Goal: Task Accomplishment & Management: Complete application form

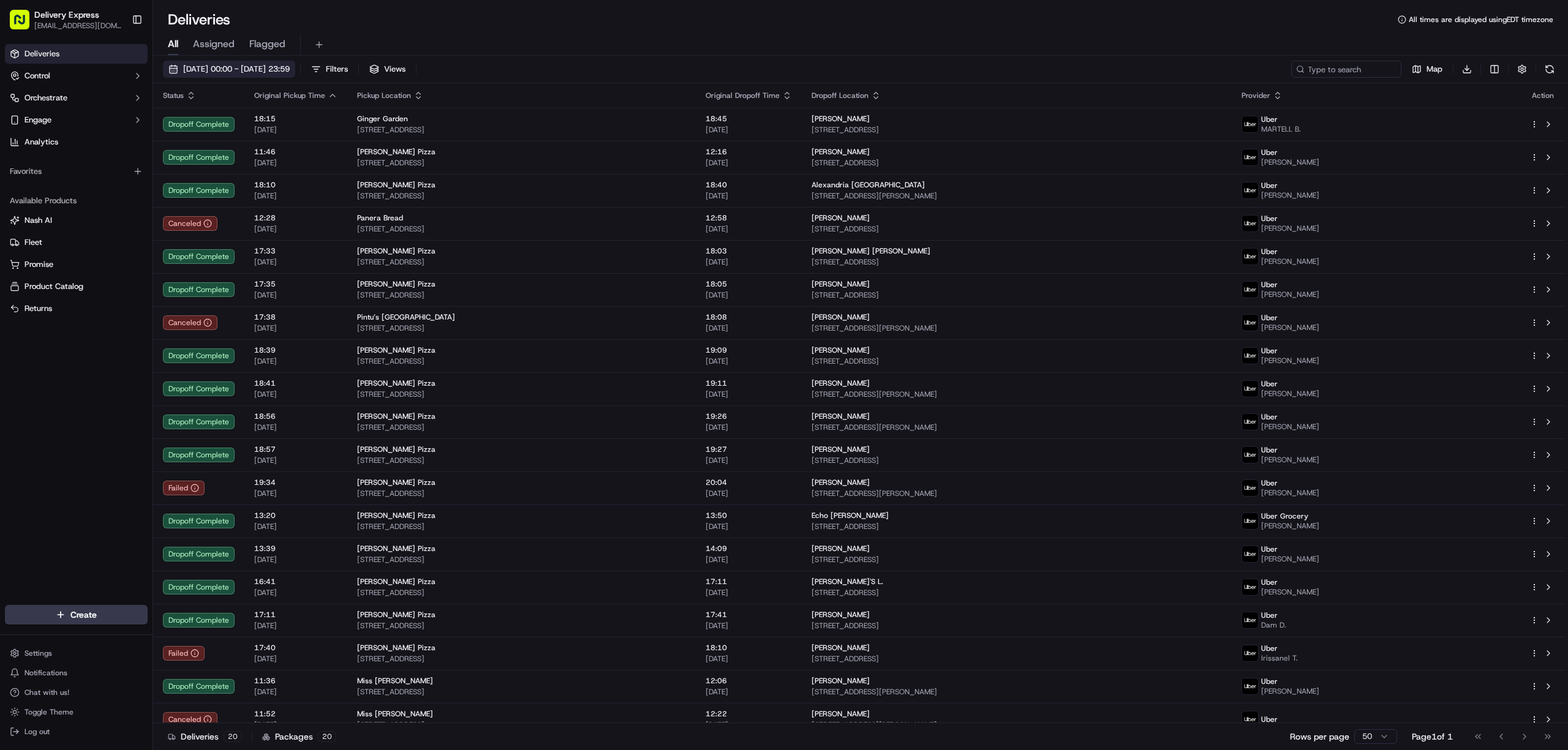
click at [173, 69] on button "08/09/2025 00:00 - 14/09/2025 23:59" at bounding box center [229, 69] width 132 height 17
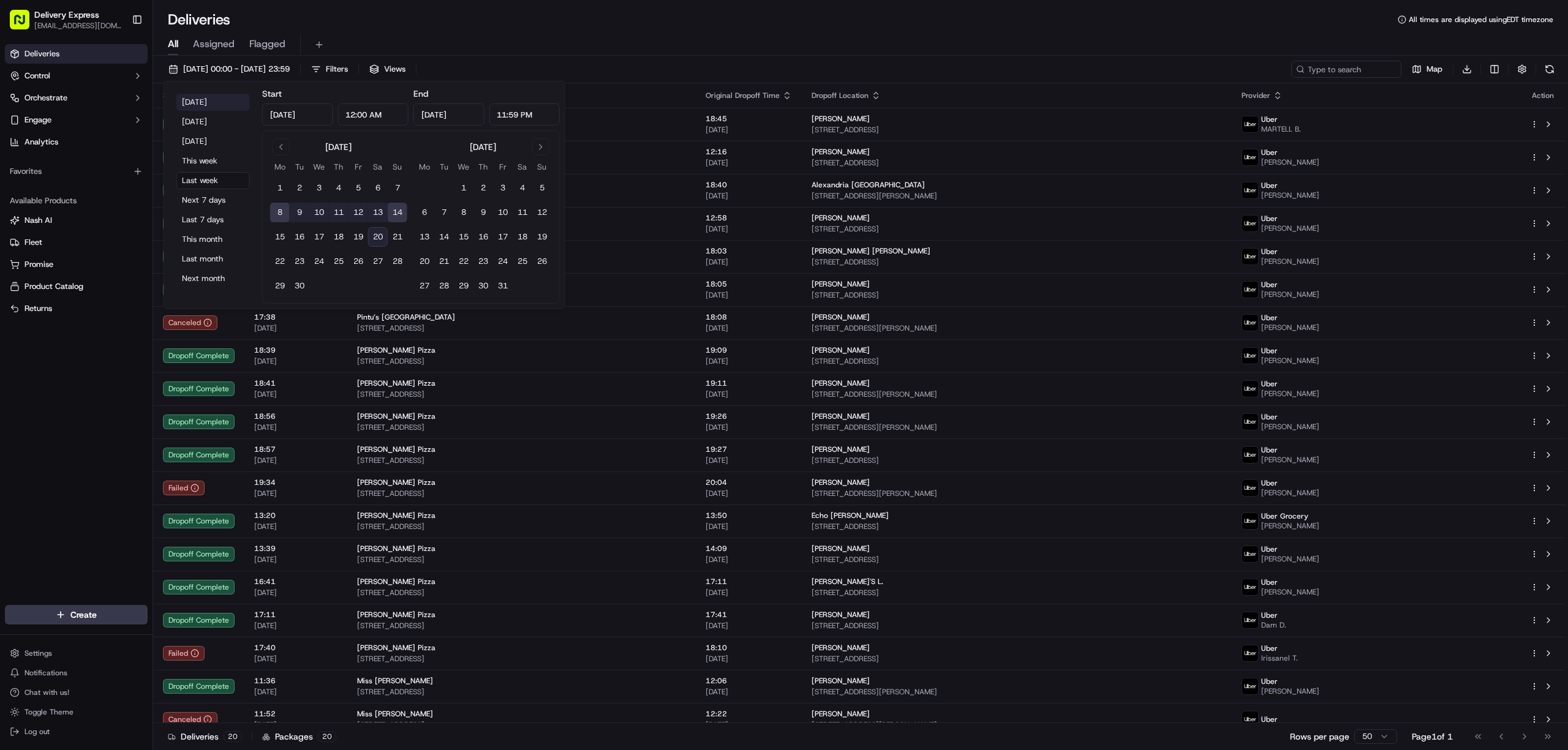
click at [201, 106] on button "Today" at bounding box center [213, 102] width 74 height 17
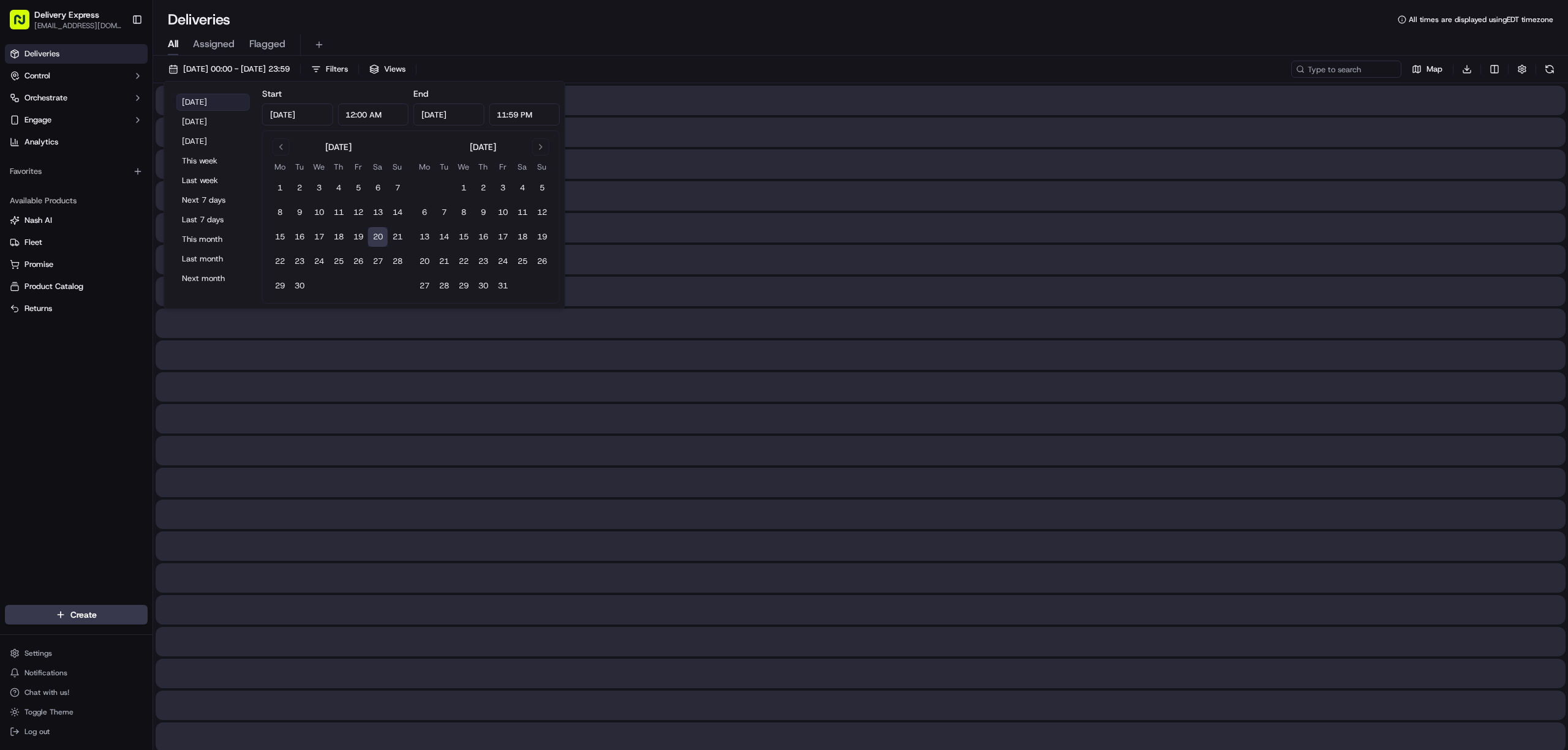
type input "Sep 20, 2025"
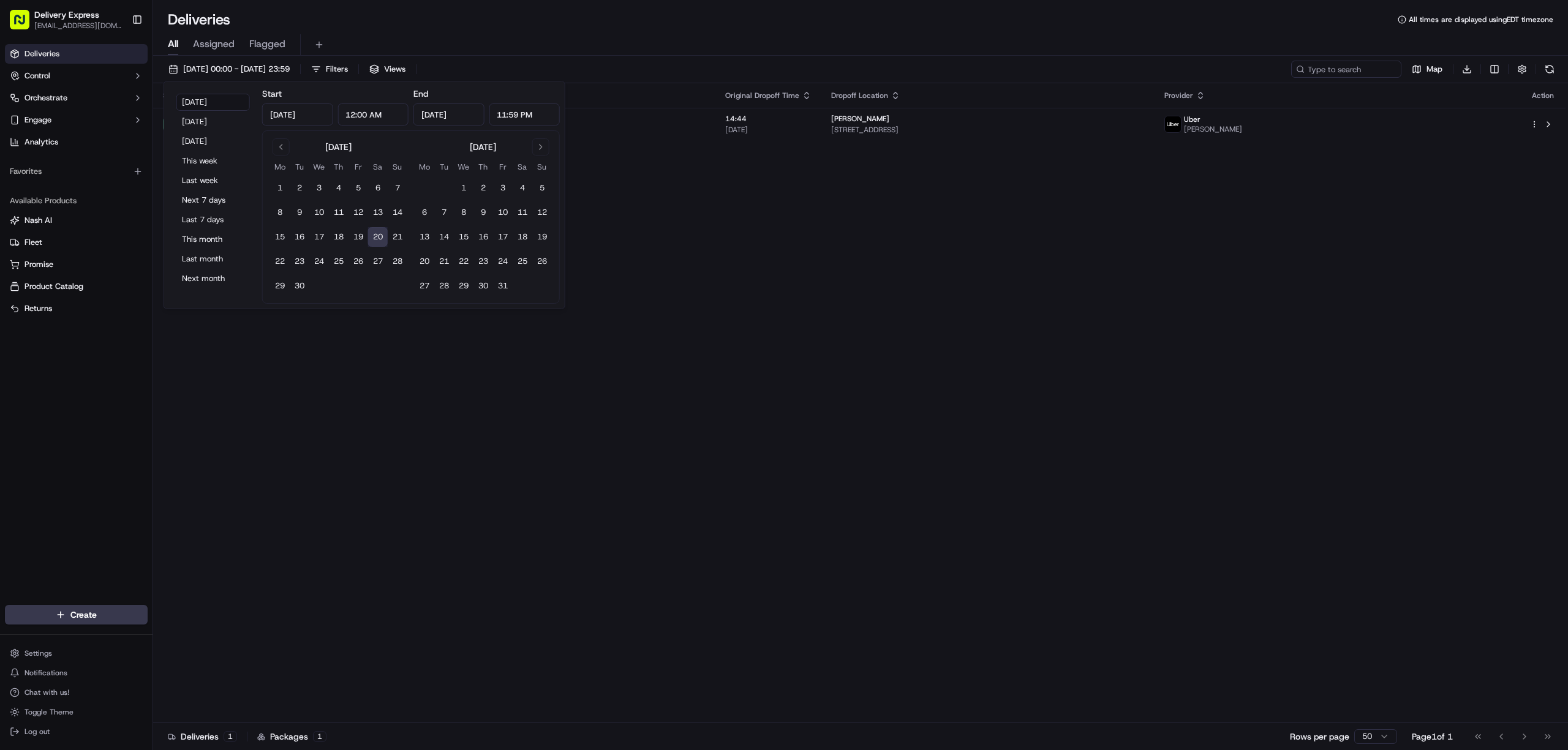
click at [746, 23] on div "Deliveries All times are displayed using EDT timezone" at bounding box center [860, 20] width 1415 height 20
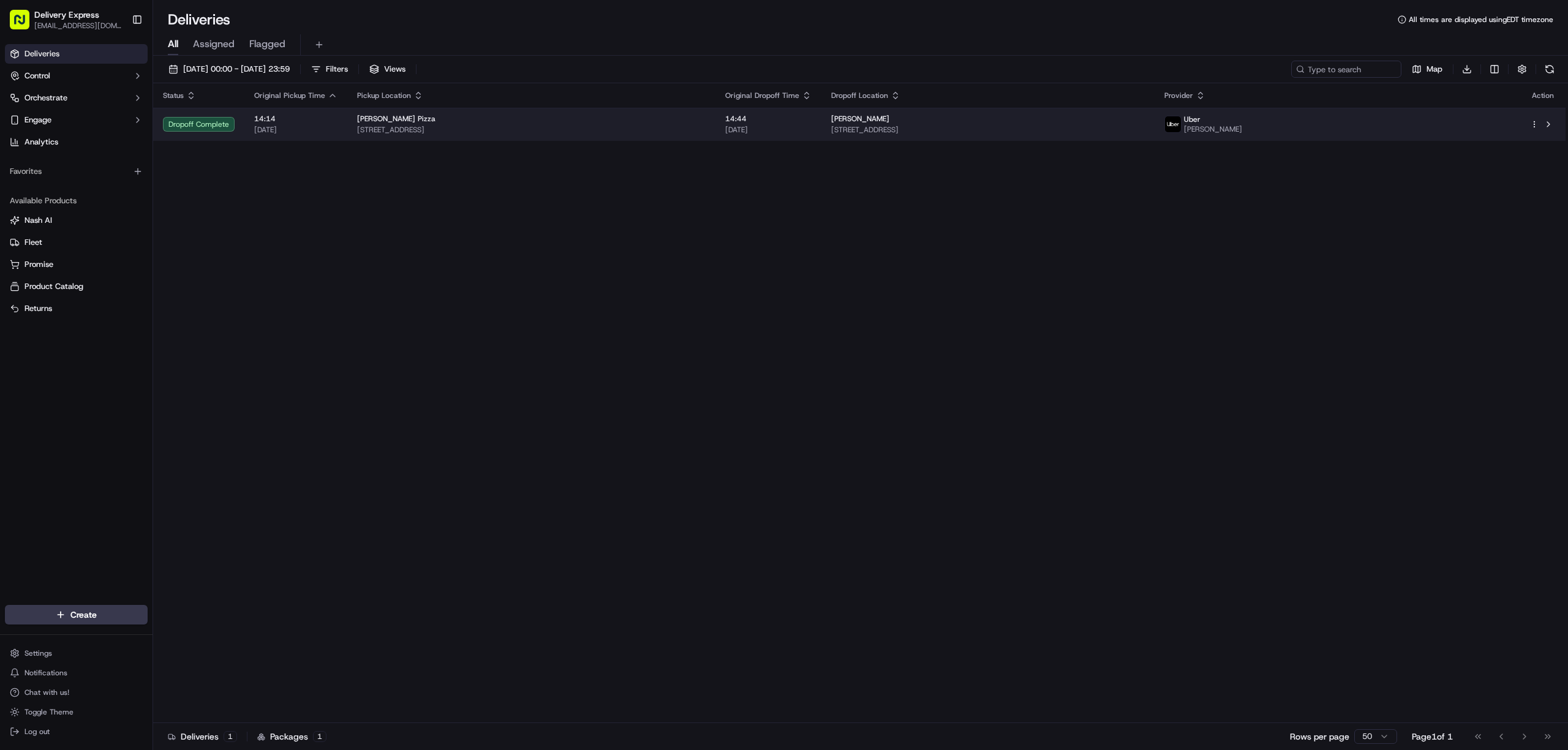
click at [1534, 124] on html "Delivery Express delex01108@yahoo.com Toggle Sidebar Deliveries Control Orchest…" at bounding box center [784, 375] width 1568 height 750
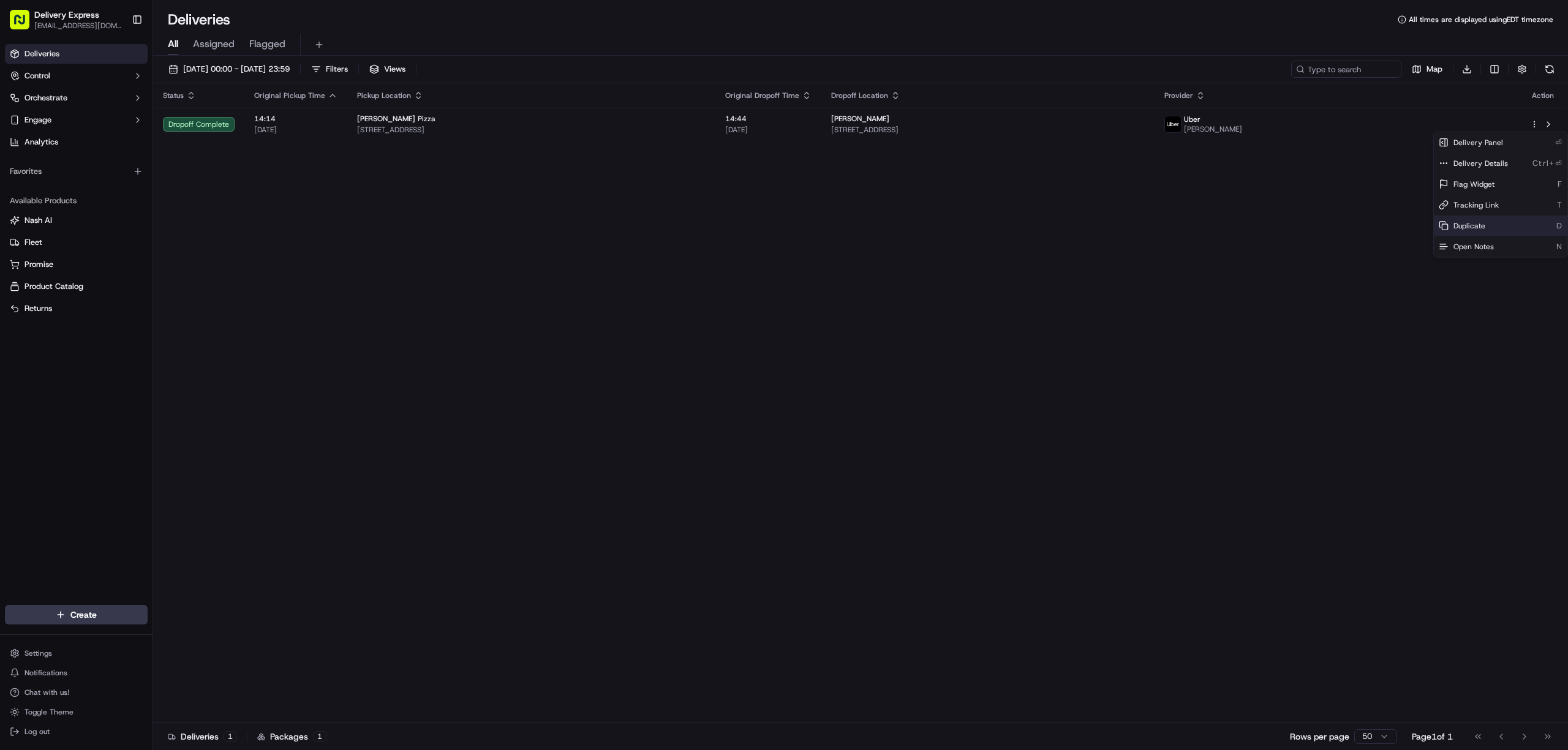
click at [1476, 227] on span "Duplicate" at bounding box center [1469, 226] width 32 height 10
click at [755, 267] on html "Delivery Express delex01108@yahoo.com Toggle Sidebar Deliveries Control Orchest…" at bounding box center [784, 375] width 1568 height 750
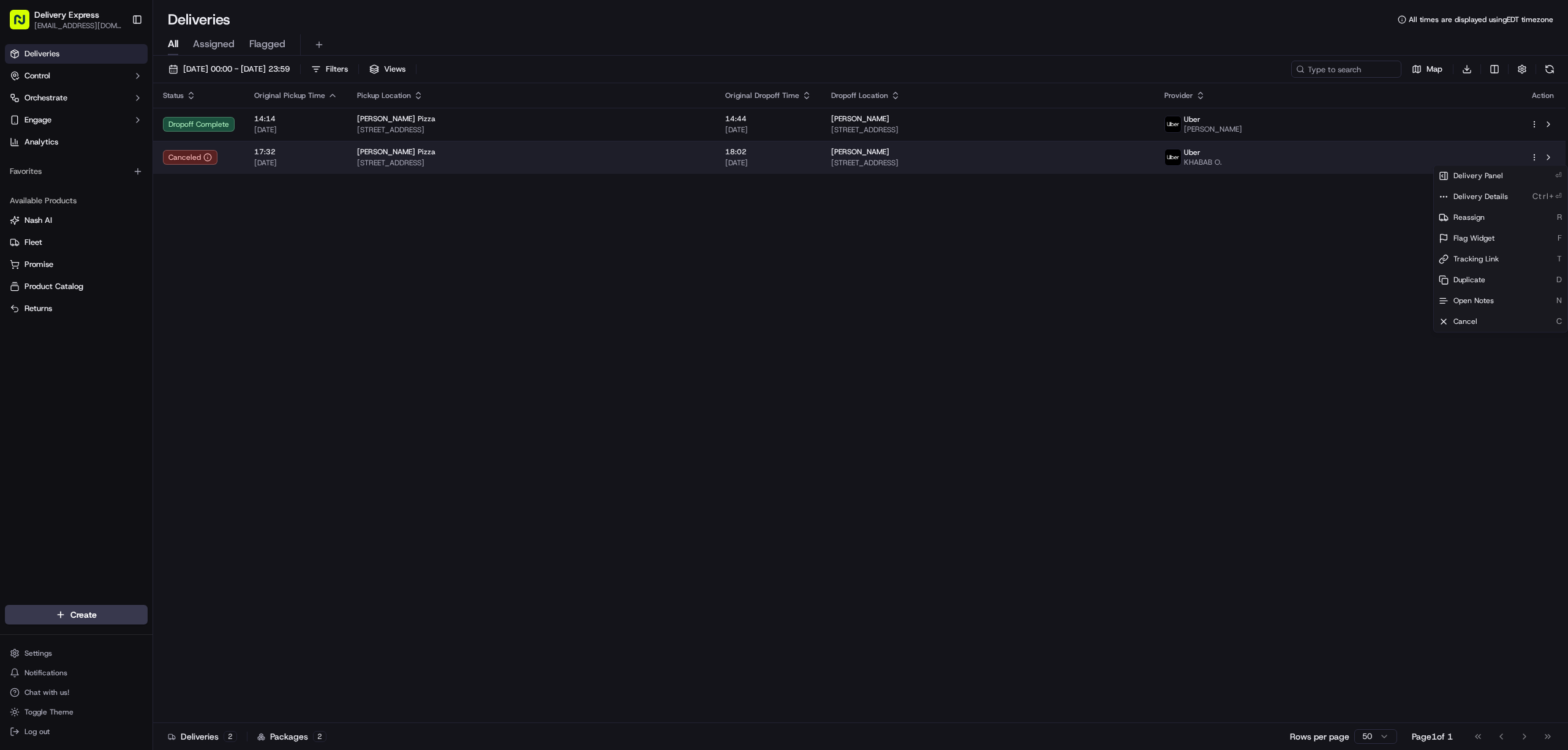
click at [1533, 158] on html "Delivery Express delex01108@yahoo.com Toggle Sidebar Deliveries Control Orchest…" at bounding box center [784, 375] width 1568 height 750
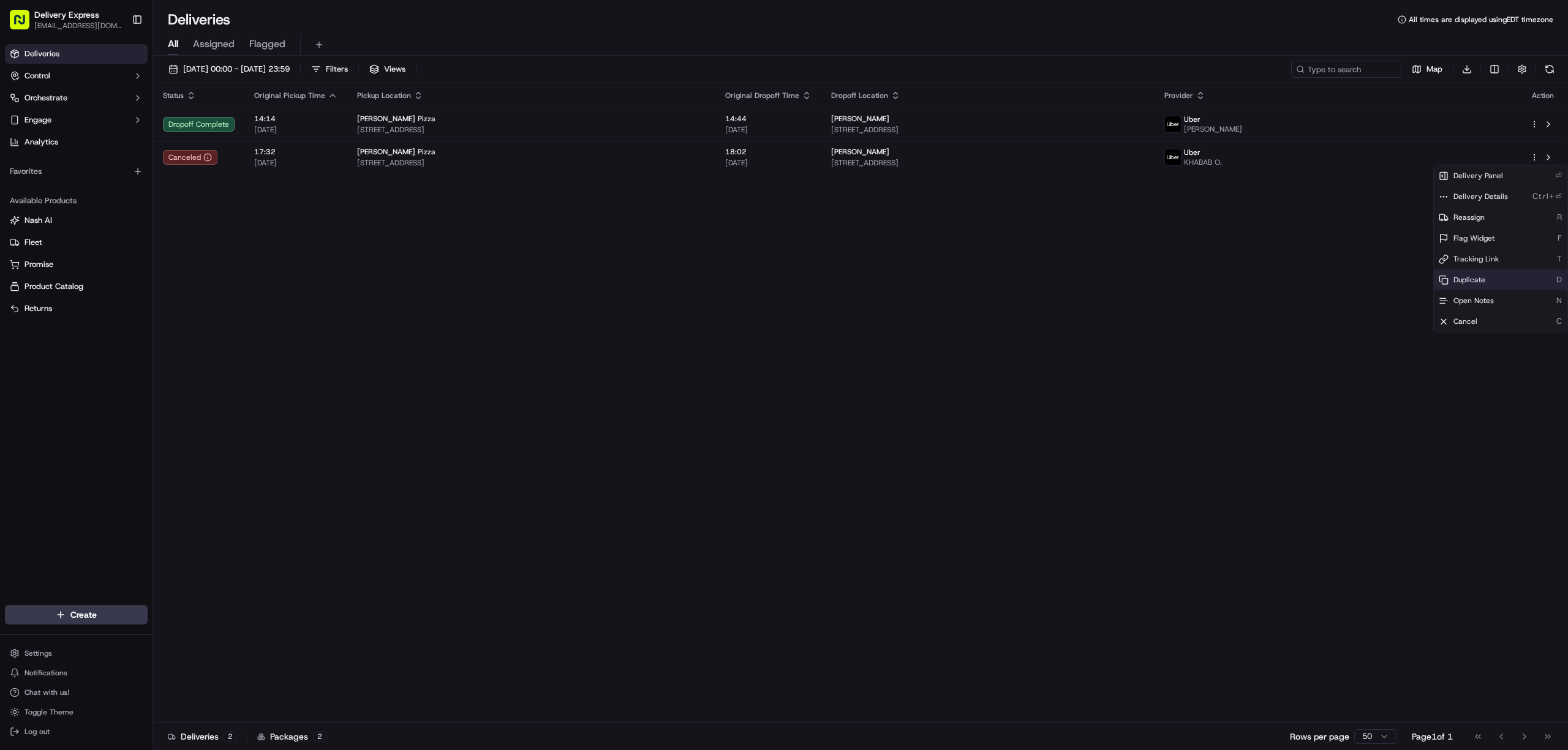
click at [1489, 274] on div "Duplicate D" at bounding box center [1500, 280] width 133 height 21
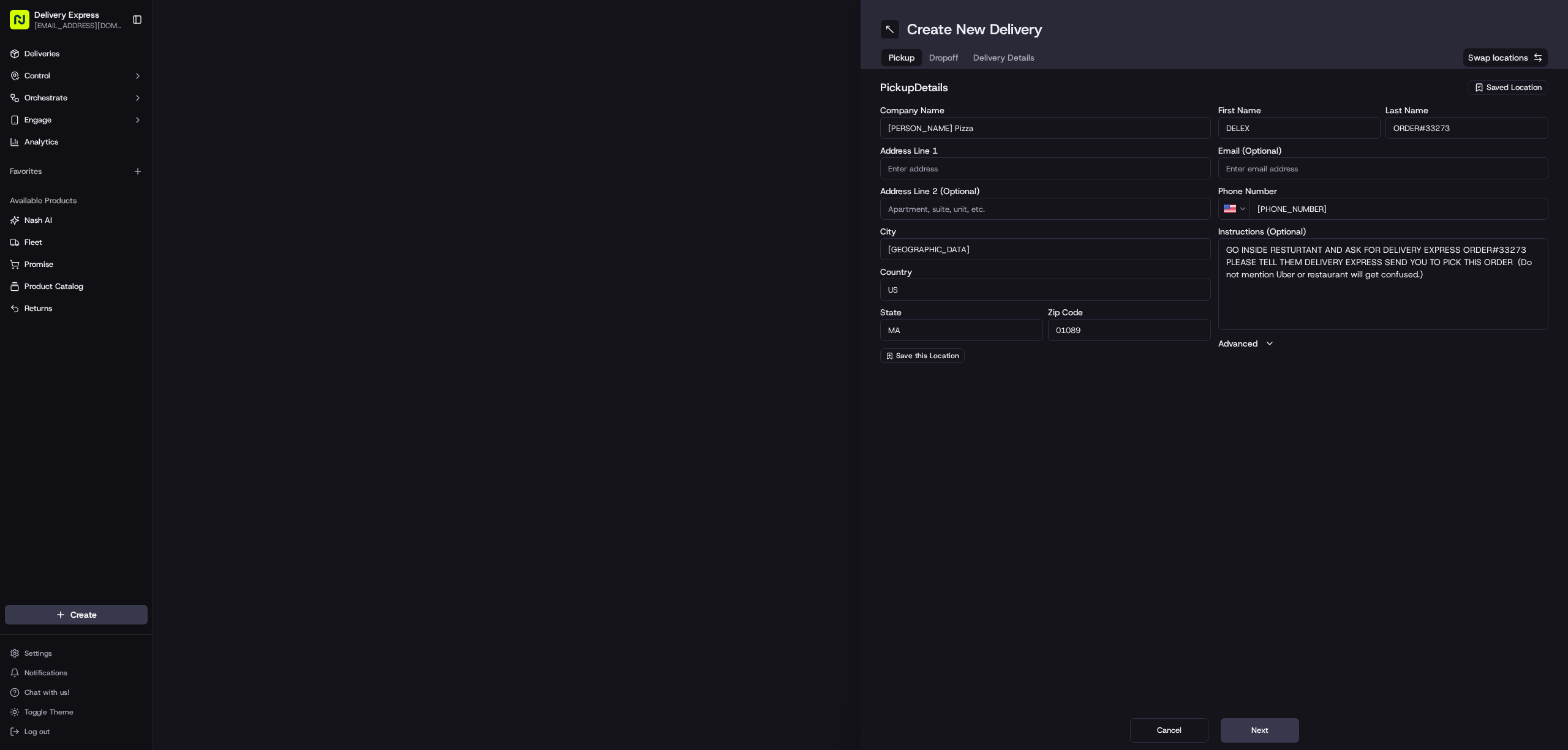
type input "[STREET_ADDRESS]"
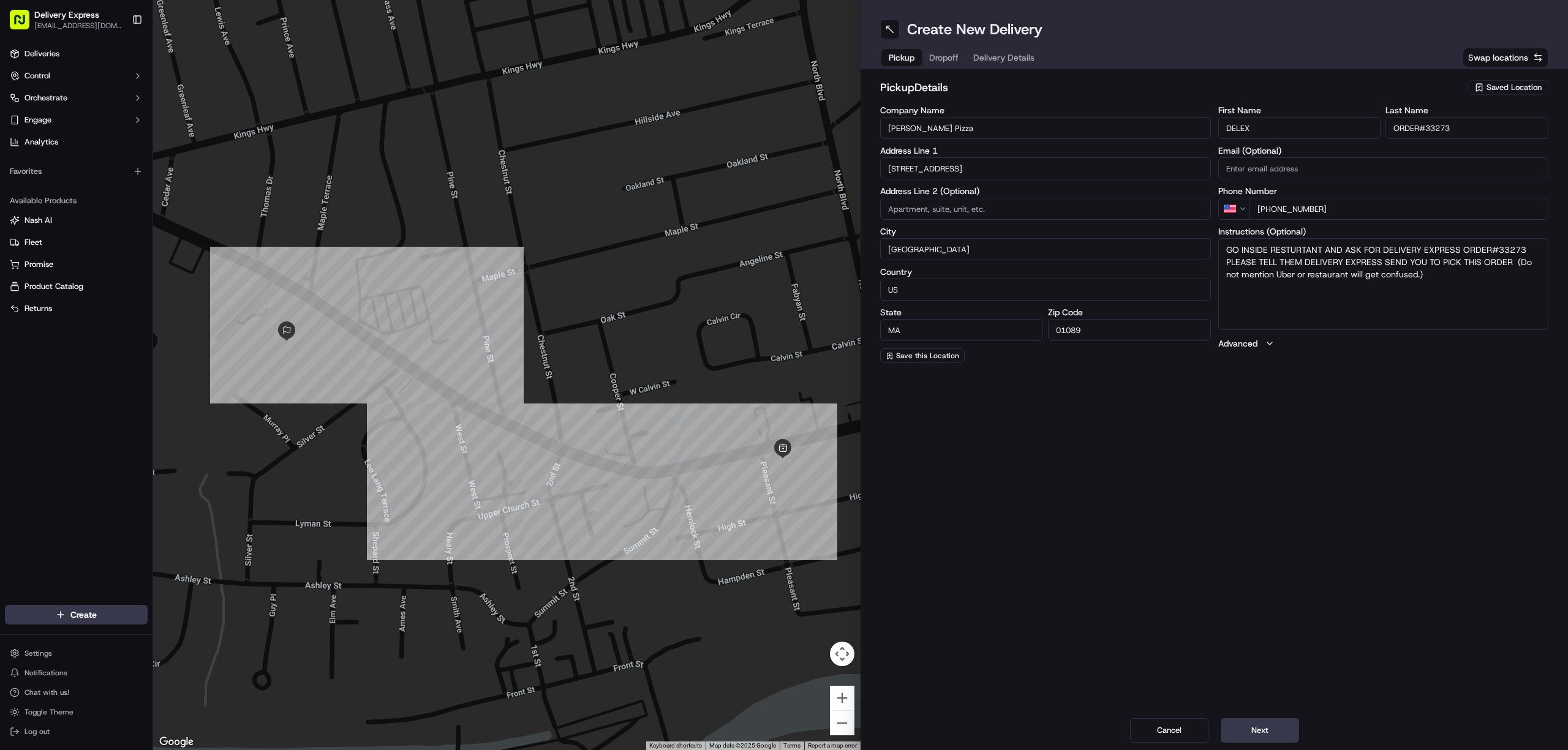
drag, startPoint x: 1424, startPoint y: 126, endPoint x: 1453, endPoint y: 128, distance: 29.1
click at [1453, 128] on input "ORDER#33273" at bounding box center [1466, 128] width 163 height 22
paste input "33276"
type input "ORDER#33276"
drag, startPoint x: 1496, startPoint y: 246, endPoint x: 1523, endPoint y: 249, distance: 27.2
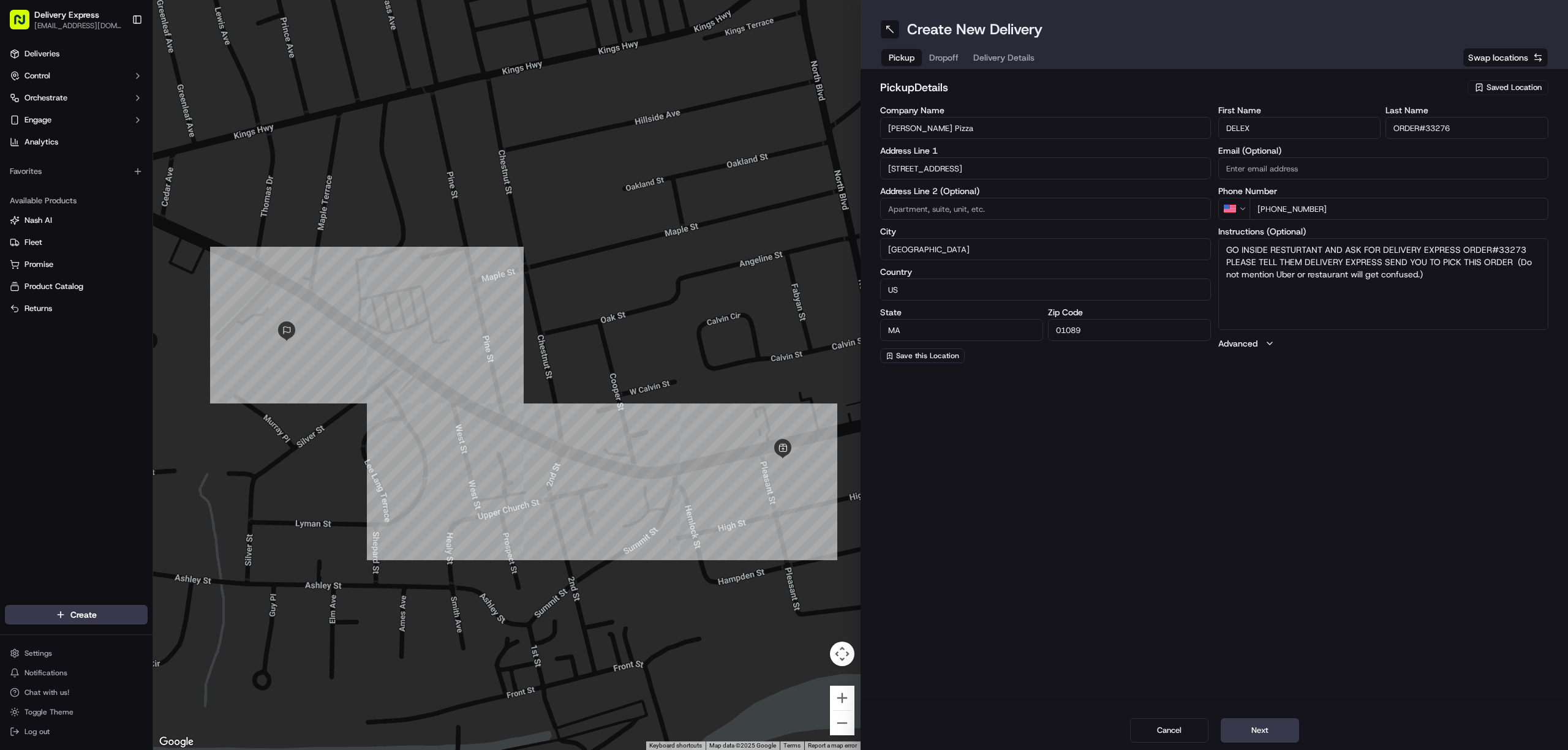
click at [1523, 249] on textarea "GO INSIDE RESTURTANT AND ASK FOR DELIVERY EXPRESS ORDER#33273 PLEASE TELL THEM …" at bounding box center [1383, 284] width 331 height 92
paste textarea "33276"
type textarea "GO INSIDE RESTURTANT AND ASK FOR DELIVERY EXPRESS ORDER#33276 PLEASE TELL THEM …"
click at [1464, 535] on div "Create New Delivery Pickup Dropoff Delivery Details Swap locations pickup Detai…" at bounding box center [1214, 375] width 707 height 750
click at [939, 48] on div "Pickup Dropoff Delivery Details" at bounding box center [962, 58] width 163 height 22
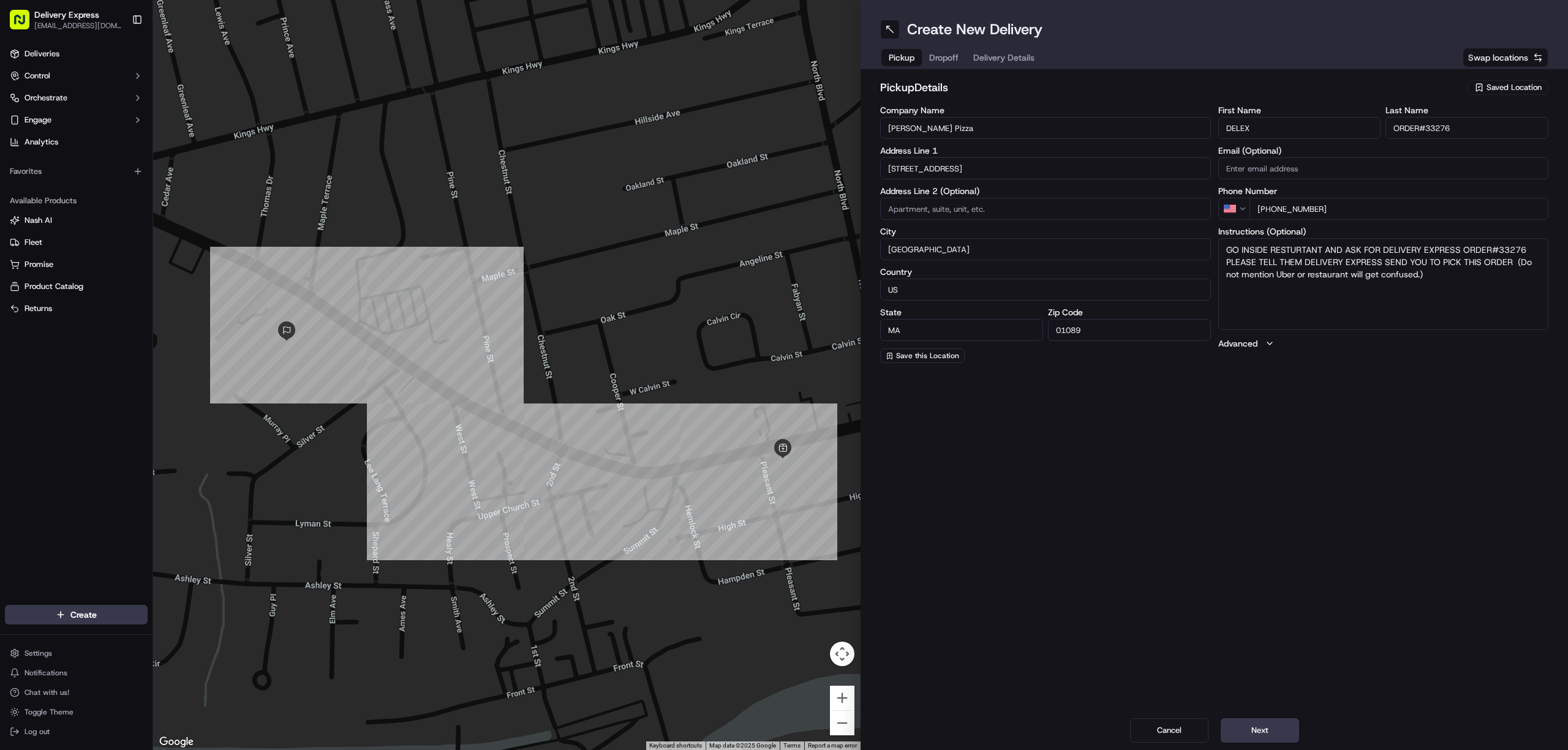
click at [941, 52] on button "Dropoff" at bounding box center [943, 58] width 44 height 17
click at [1328, 134] on input "[PERSON_NAME]" at bounding box center [1299, 128] width 163 height 22
click at [1434, 130] on input "P." at bounding box center [1466, 128] width 163 height 22
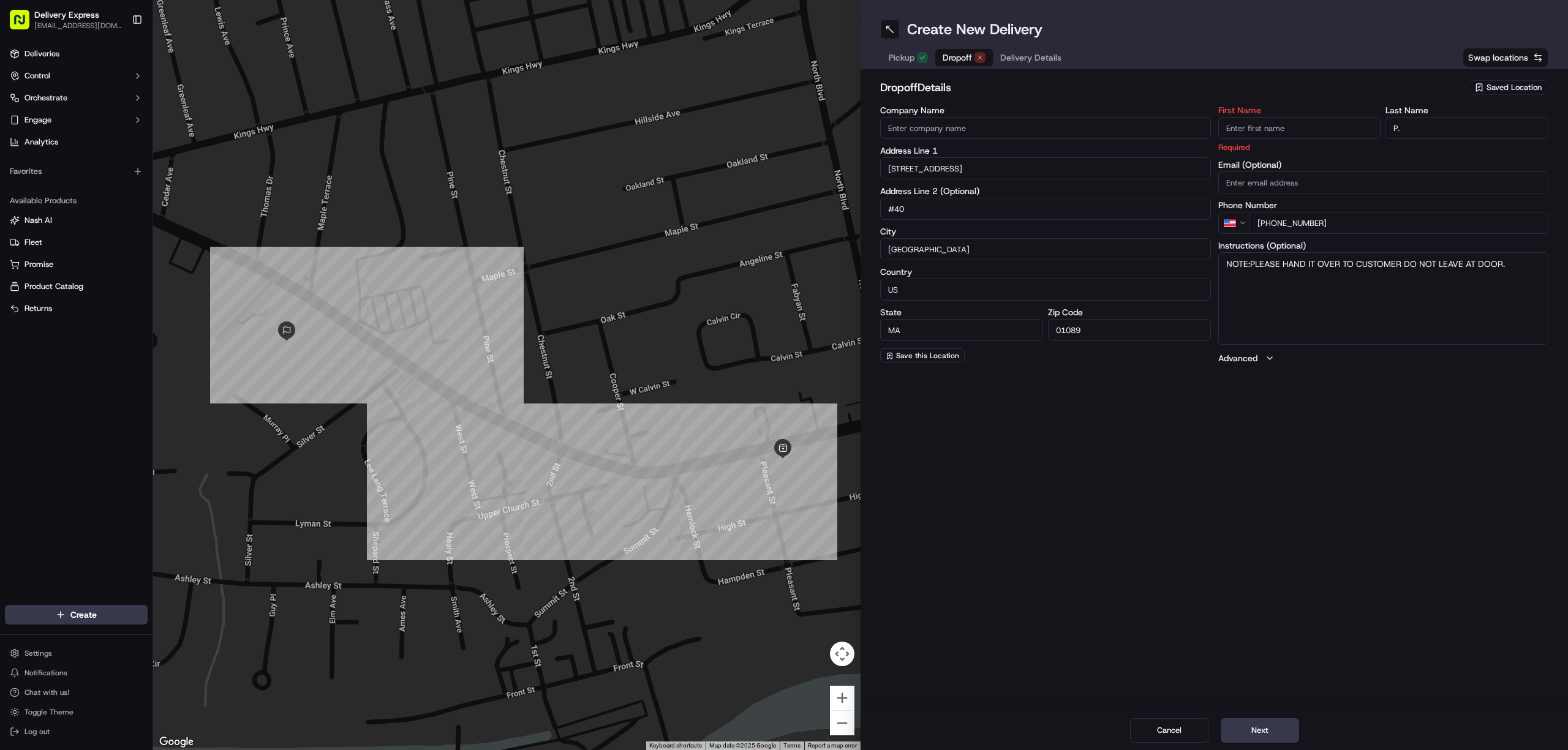
click at [1434, 130] on input "P." at bounding box center [1466, 128] width 163 height 22
type input "P"
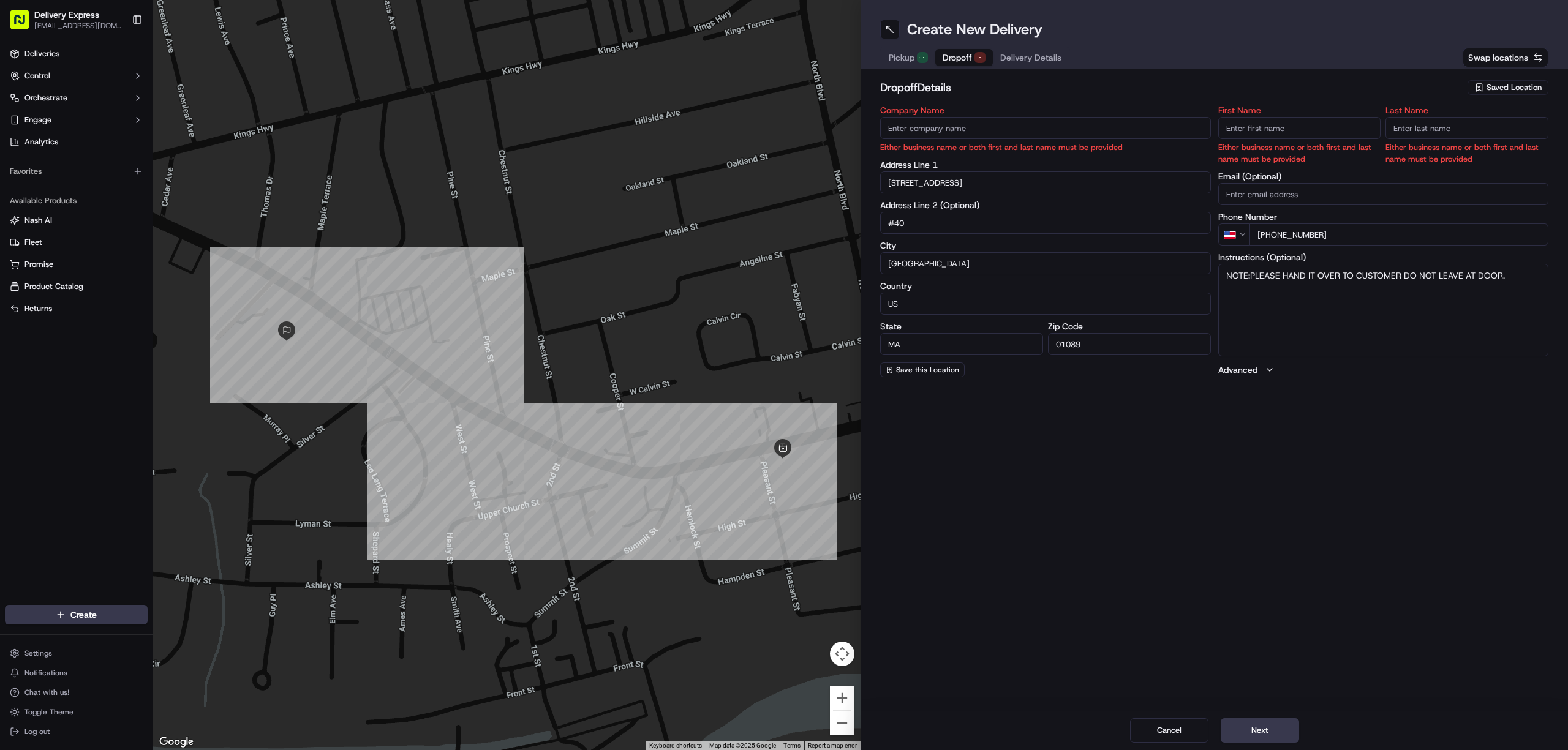
click at [973, 180] on input "[STREET_ADDRESS]" at bounding box center [1046, 183] width 331 height 22
paste input "[STREET_ADDRESS]"
click at [985, 208] on div "[STREET_ADDRESS]" at bounding box center [1046, 208] width 325 height 19
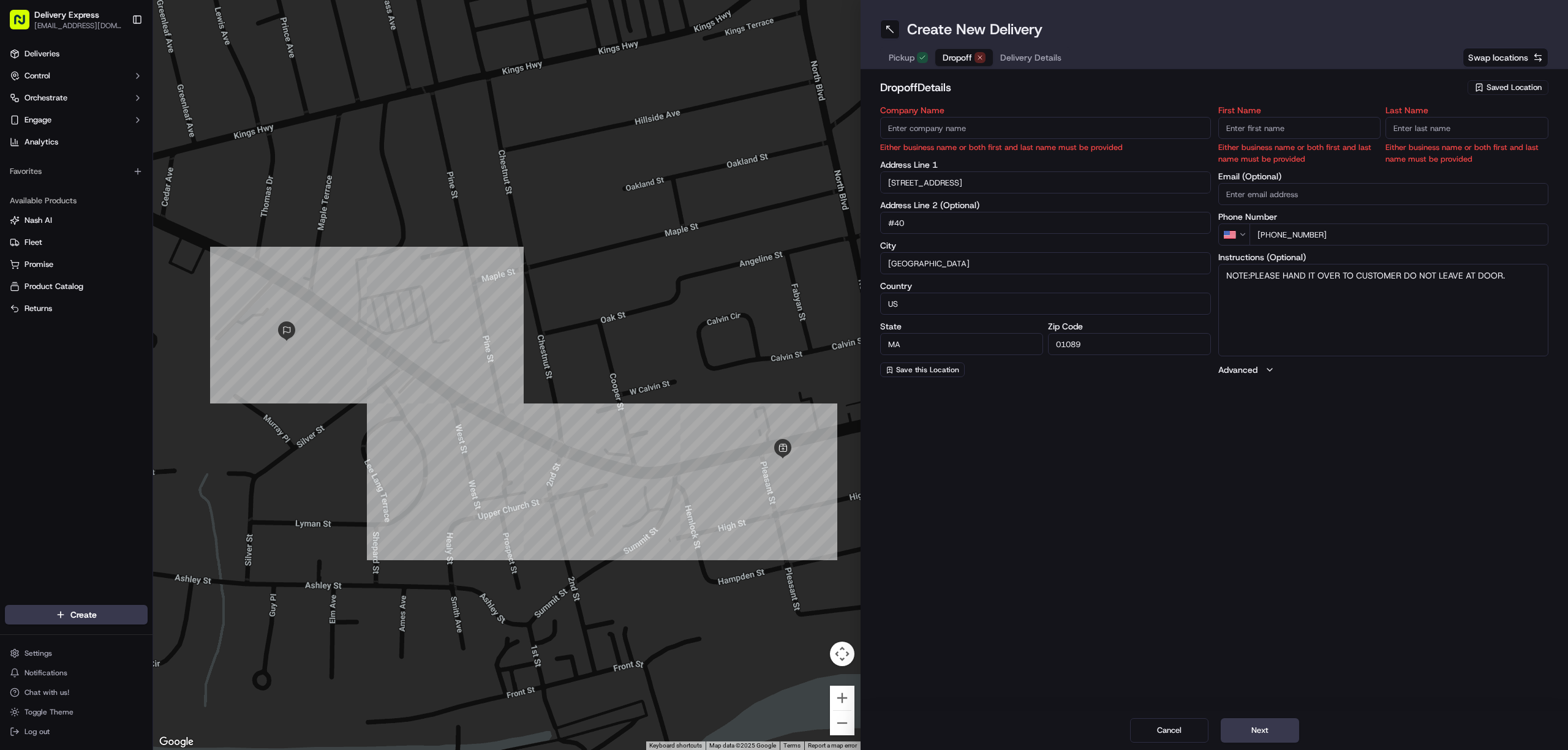
type input "[STREET_ADDRESS]"
type input "[GEOGRAPHIC_DATA]"
type input "[STREET_ADDRESS]"
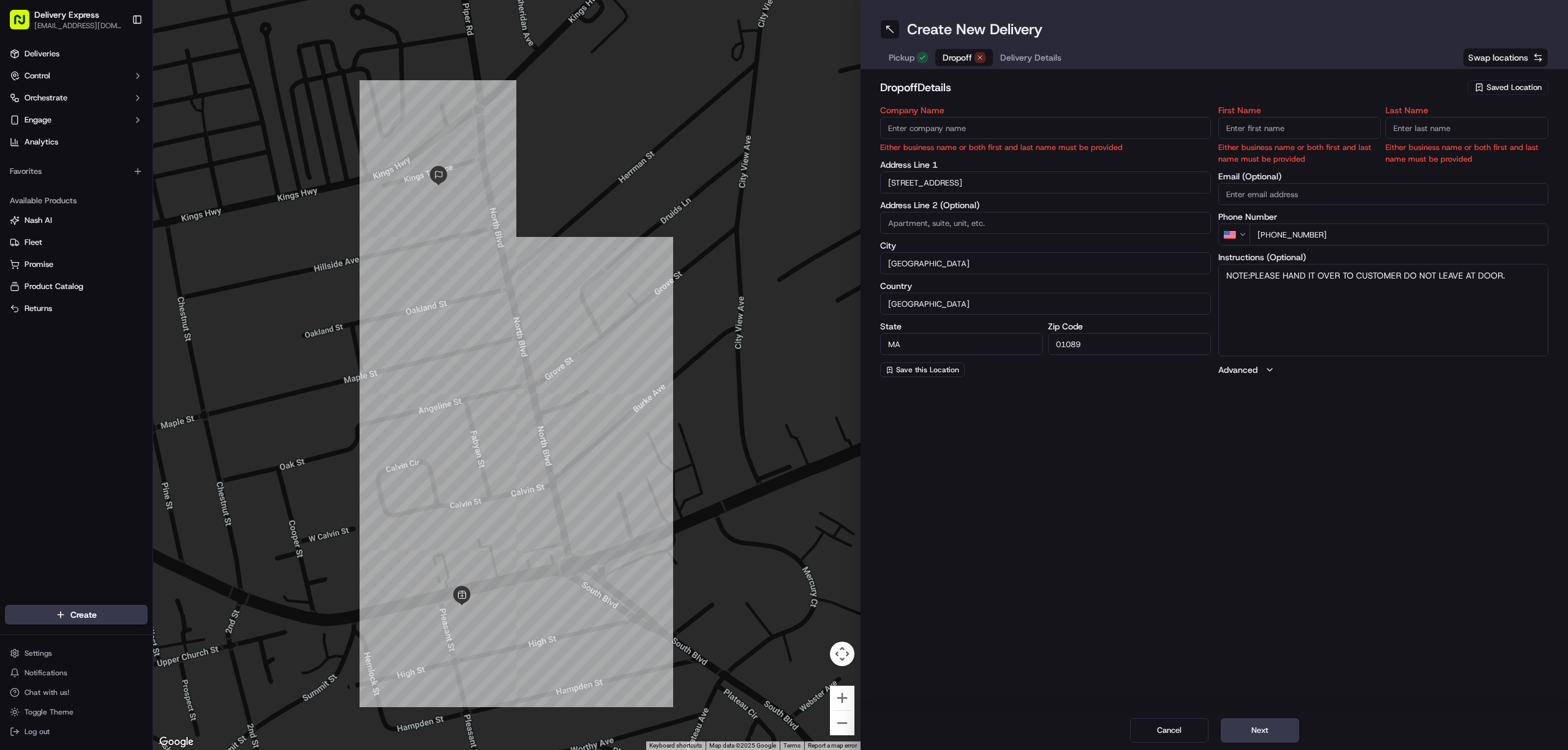
click at [927, 220] on input at bounding box center [1046, 223] width 331 height 22
paste input "[STREET_ADDRESS]"
type input "[STREET_ADDRESS]"
click at [1247, 128] on input "First Name" at bounding box center [1299, 128] width 163 height 22
paste input "[PERSON_NAME]"
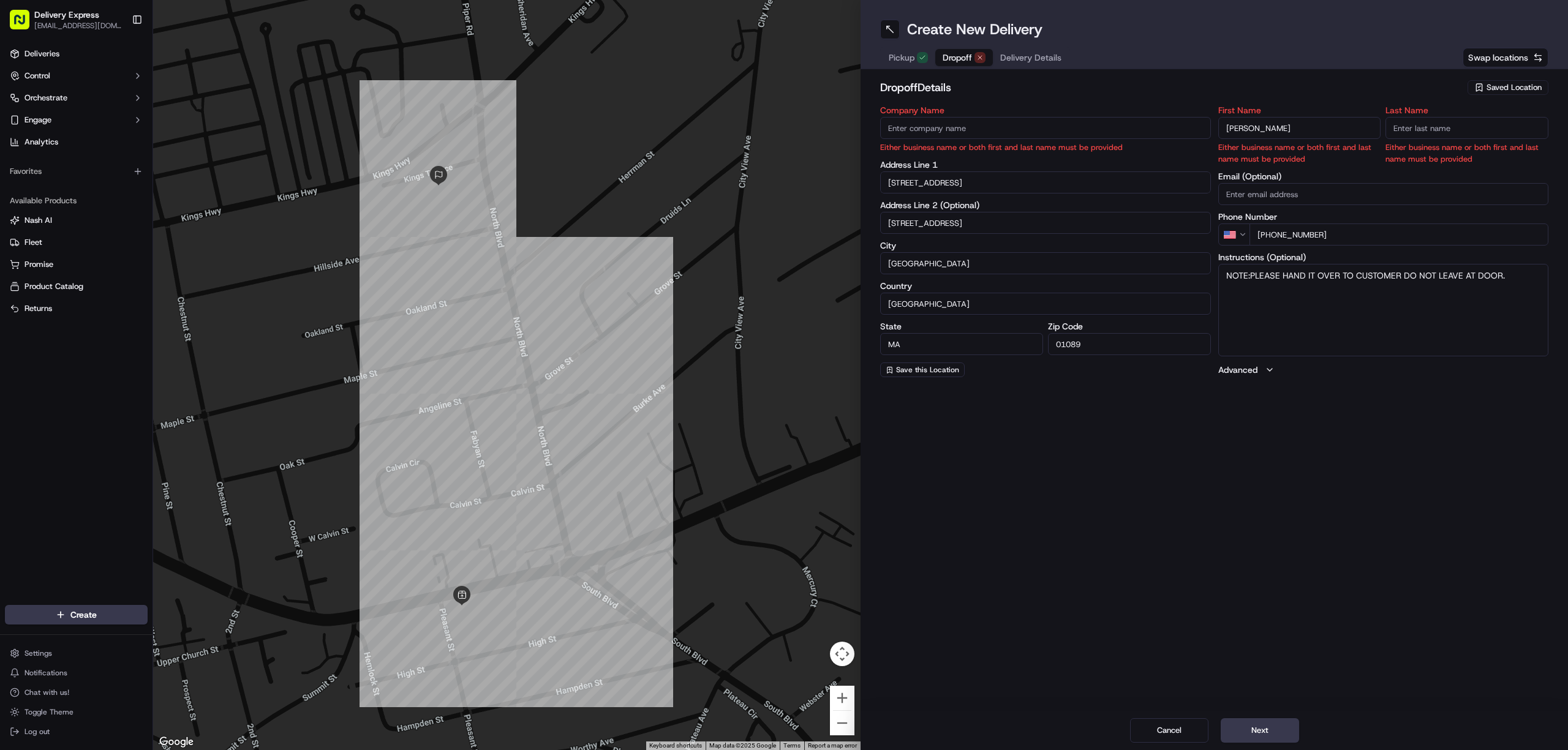
drag, startPoint x: 1250, startPoint y: 131, endPoint x: 1287, endPoint y: 132, distance: 37.0
click at [1287, 132] on input "[PERSON_NAME]" at bounding box center [1299, 128] width 163 height 22
type input "[PERSON_NAME]"
click at [1409, 134] on input "Last Name" at bounding box center [1466, 128] width 163 height 22
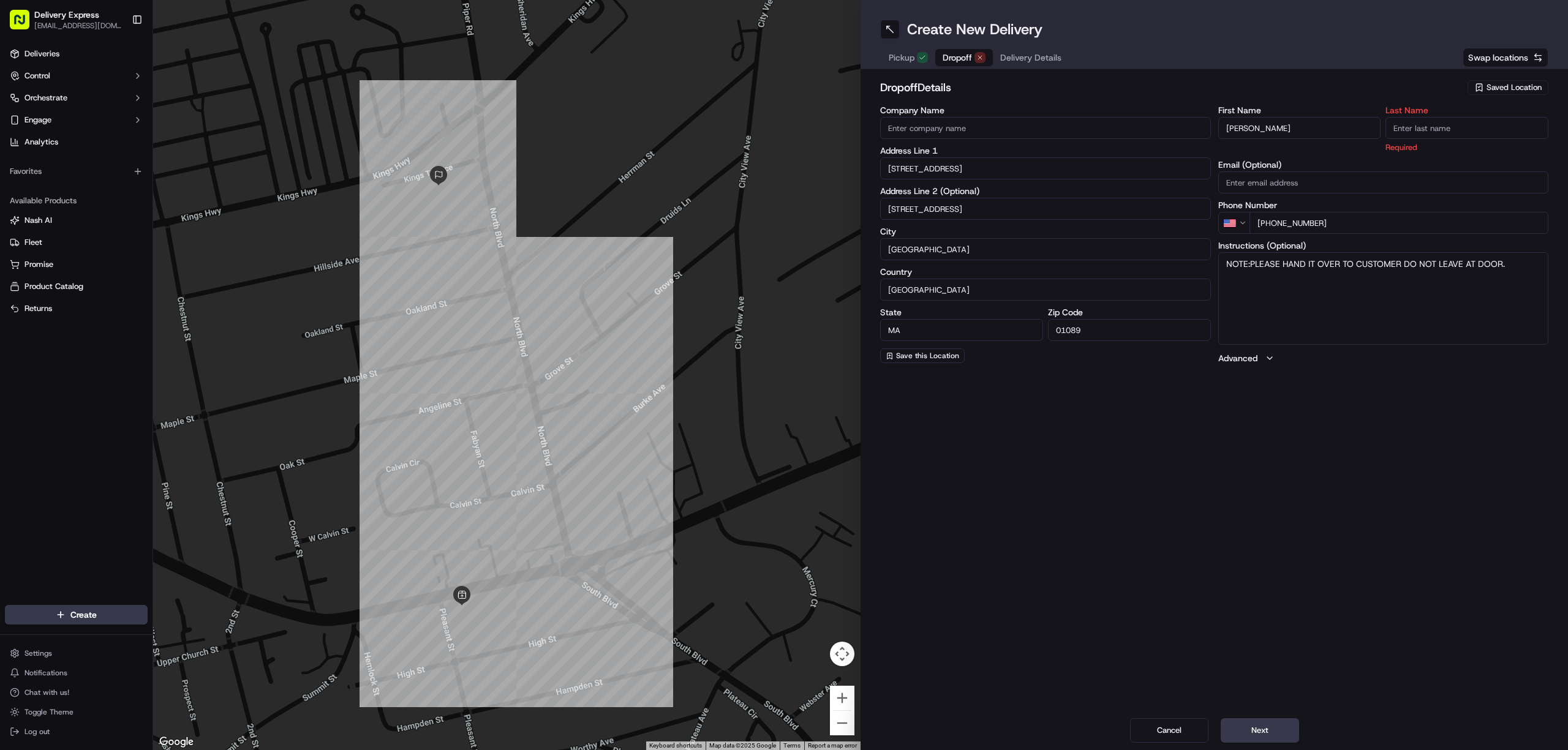
paste input "[PERSON_NAME]"
type input "[PERSON_NAME]"
drag, startPoint x: 1254, startPoint y: 128, endPoint x: 1292, endPoint y: 128, distance: 38.0
click at [1292, 128] on input "[PERSON_NAME]" at bounding box center [1299, 128] width 163 height 22
type input "[PERSON_NAME]"
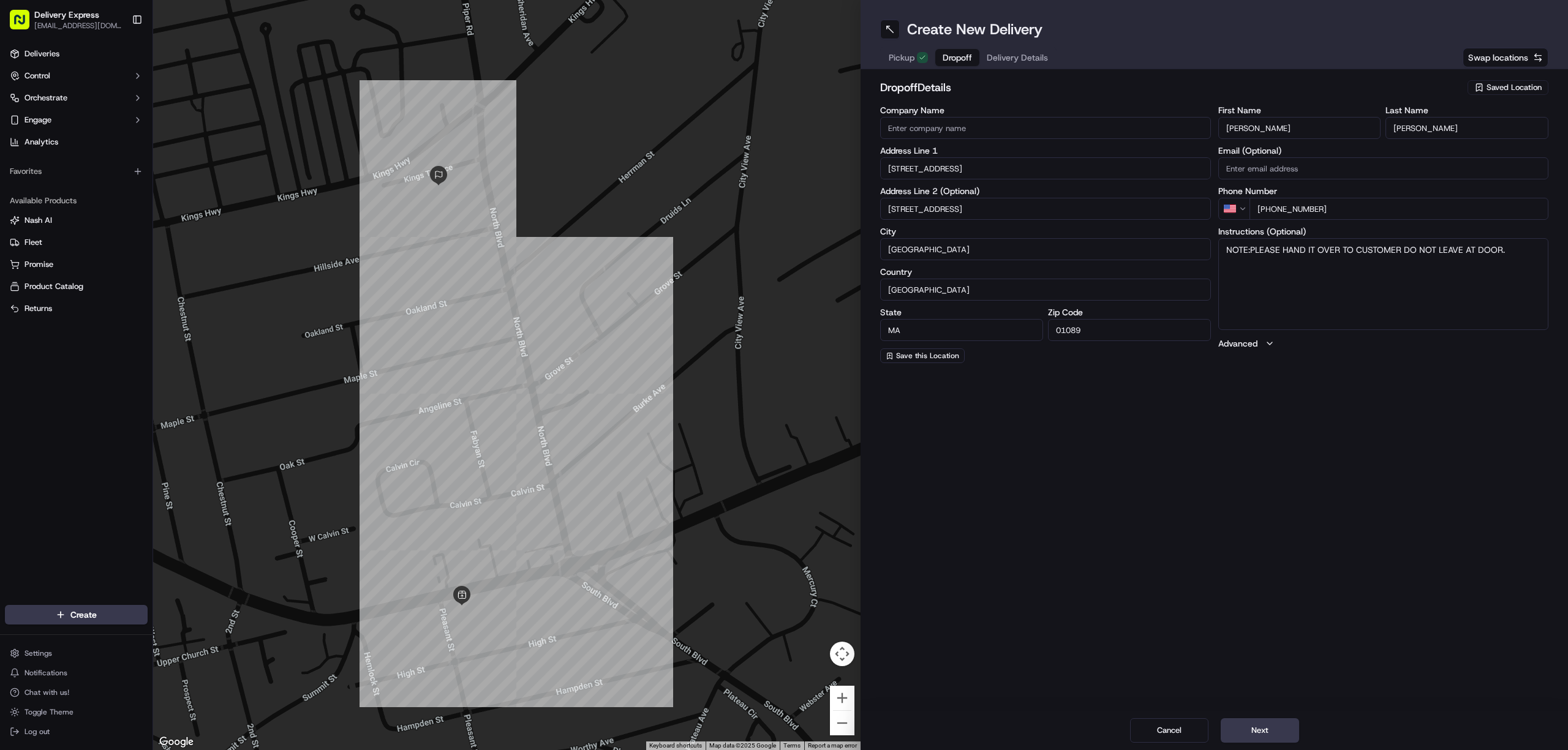
click at [1339, 480] on div "Create New Delivery Pickup Dropoff Delivery Details Swap locations dropoff Deta…" at bounding box center [1214, 375] width 707 height 750
click at [893, 54] on span "Pickup" at bounding box center [902, 57] width 26 height 12
click at [944, 52] on span "Dropoff" at bounding box center [944, 57] width 30 height 12
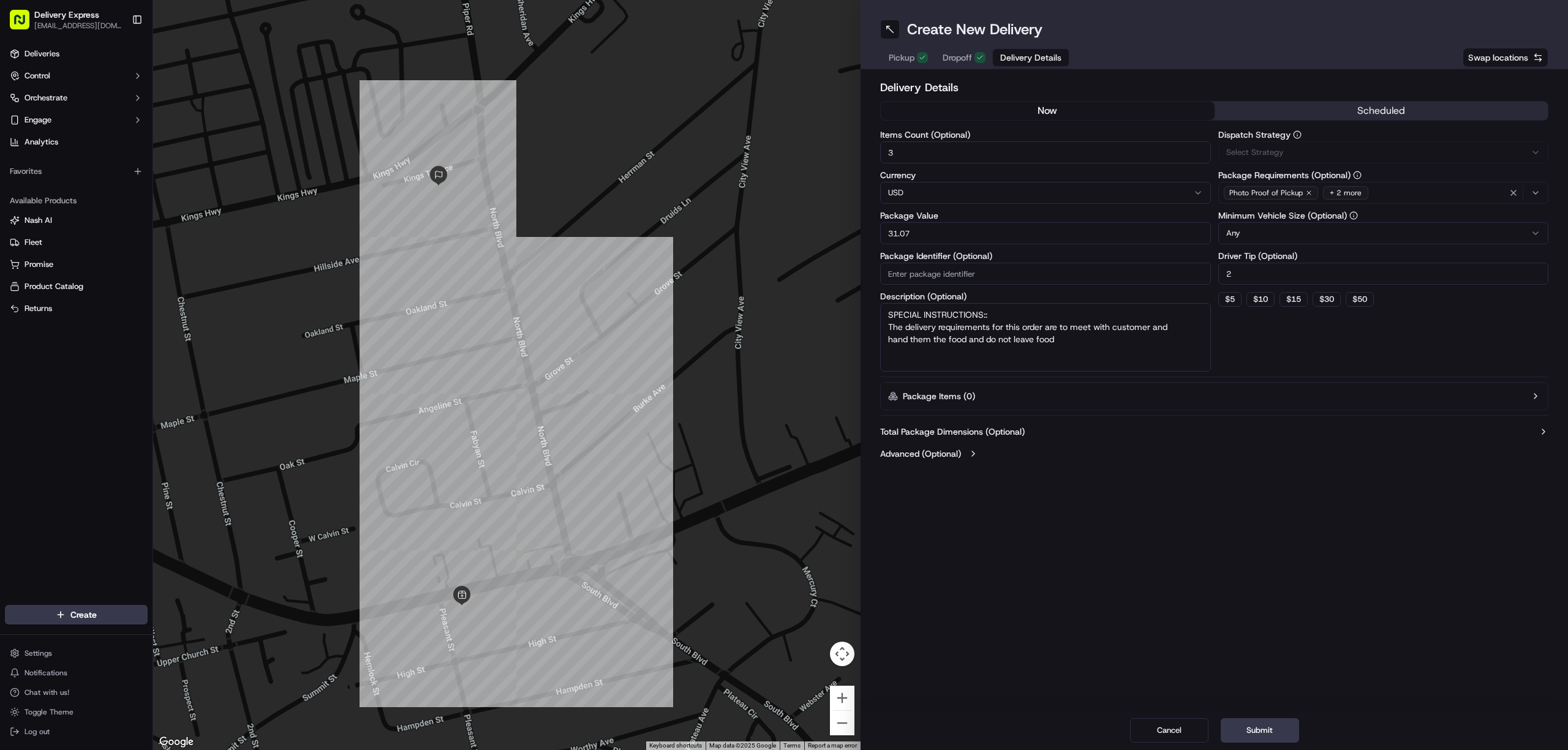
click at [1003, 55] on span "Delivery Details" at bounding box center [1031, 57] width 62 height 12
click at [922, 229] on input "31.07" at bounding box center [1046, 233] width 331 height 22
paste input "41.13"
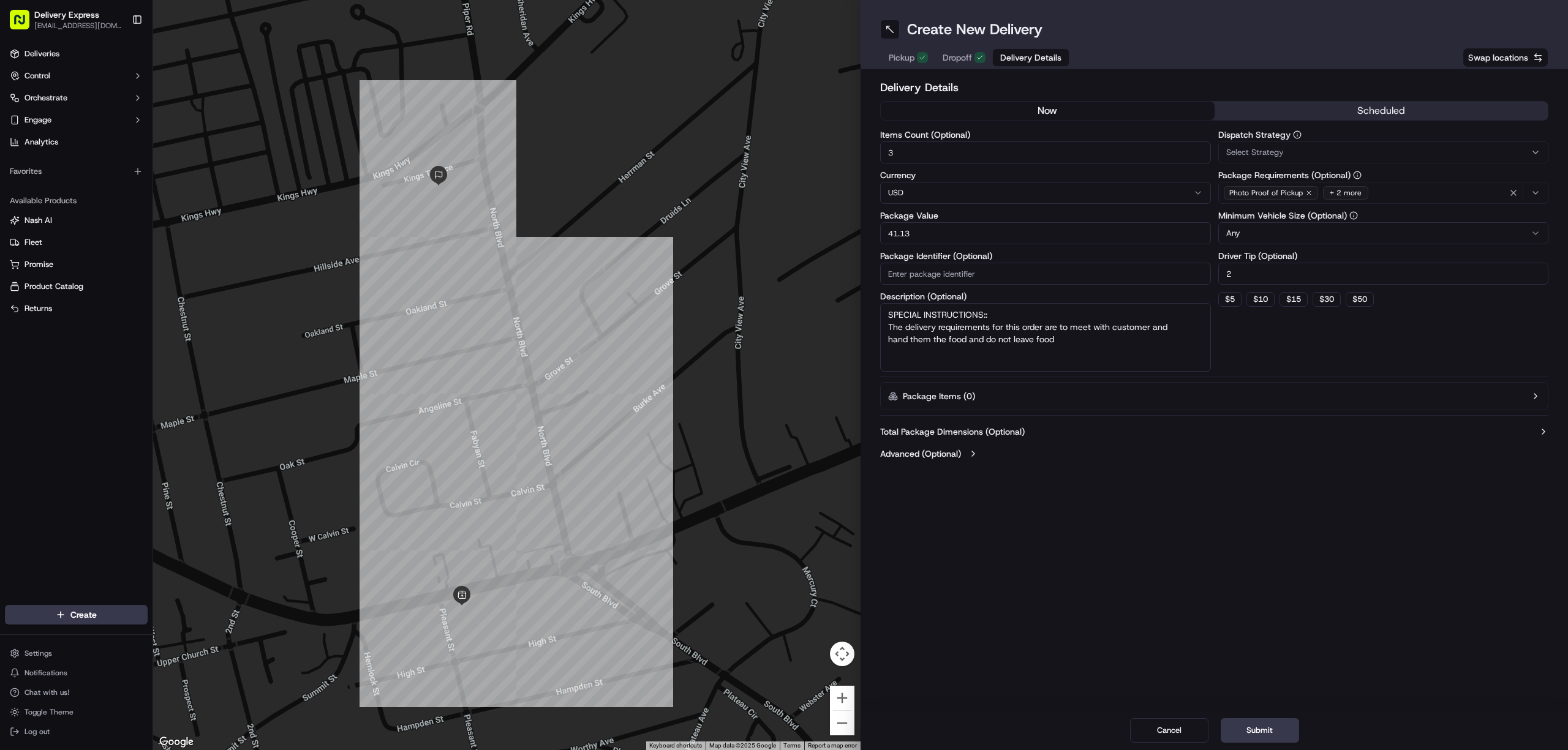
type input "41.13"
click at [916, 155] on input "3" at bounding box center [1046, 153] width 331 height 22
type input "2"
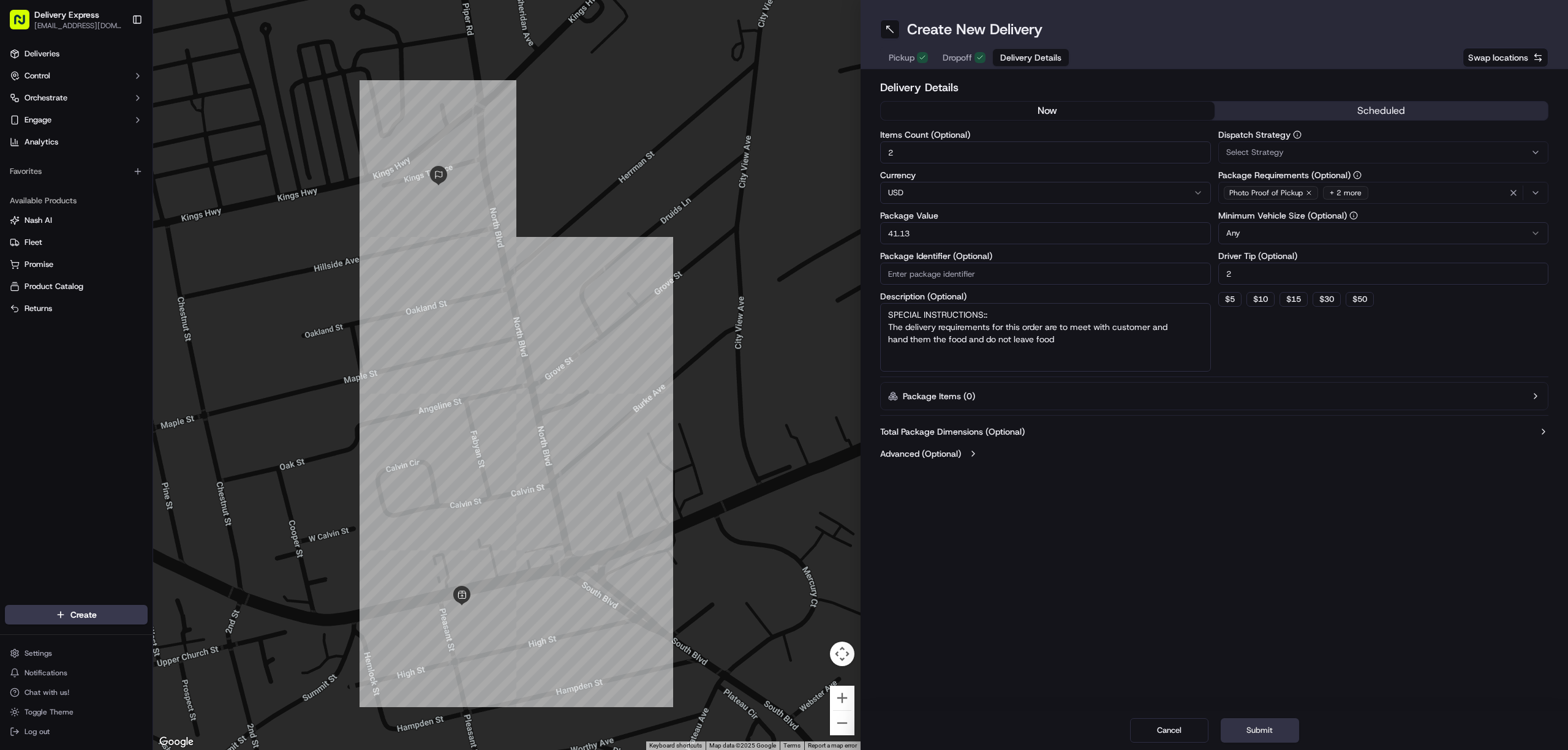
click at [1258, 735] on button "Submit" at bounding box center [1260, 730] width 78 height 24
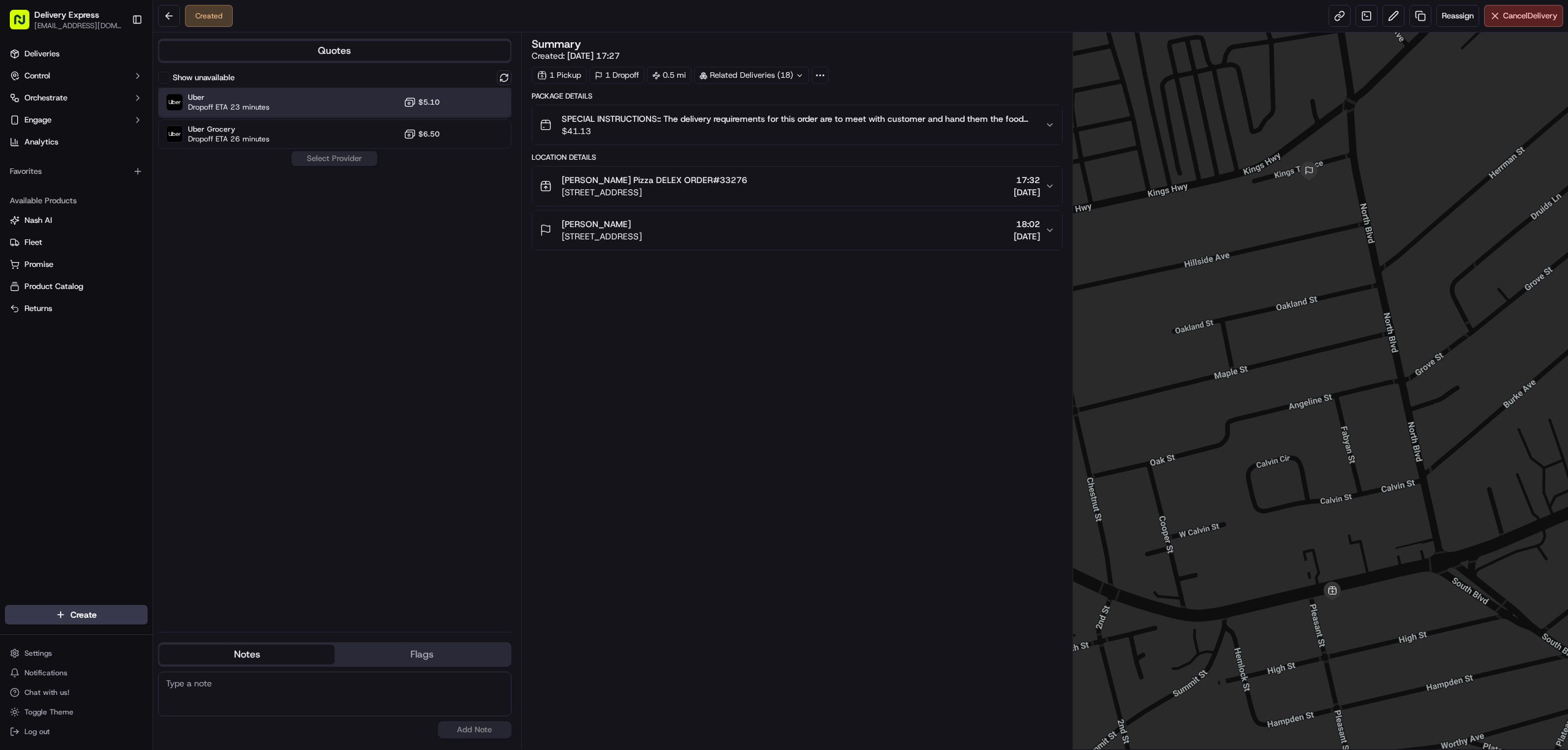
click at [280, 105] on div "Uber Dropoff ETA 23 minutes $5.10" at bounding box center [334, 103] width 354 height 30
click at [339, 157] on button "Assign Provider" at bounding box center [334, 159] width 87 height 15
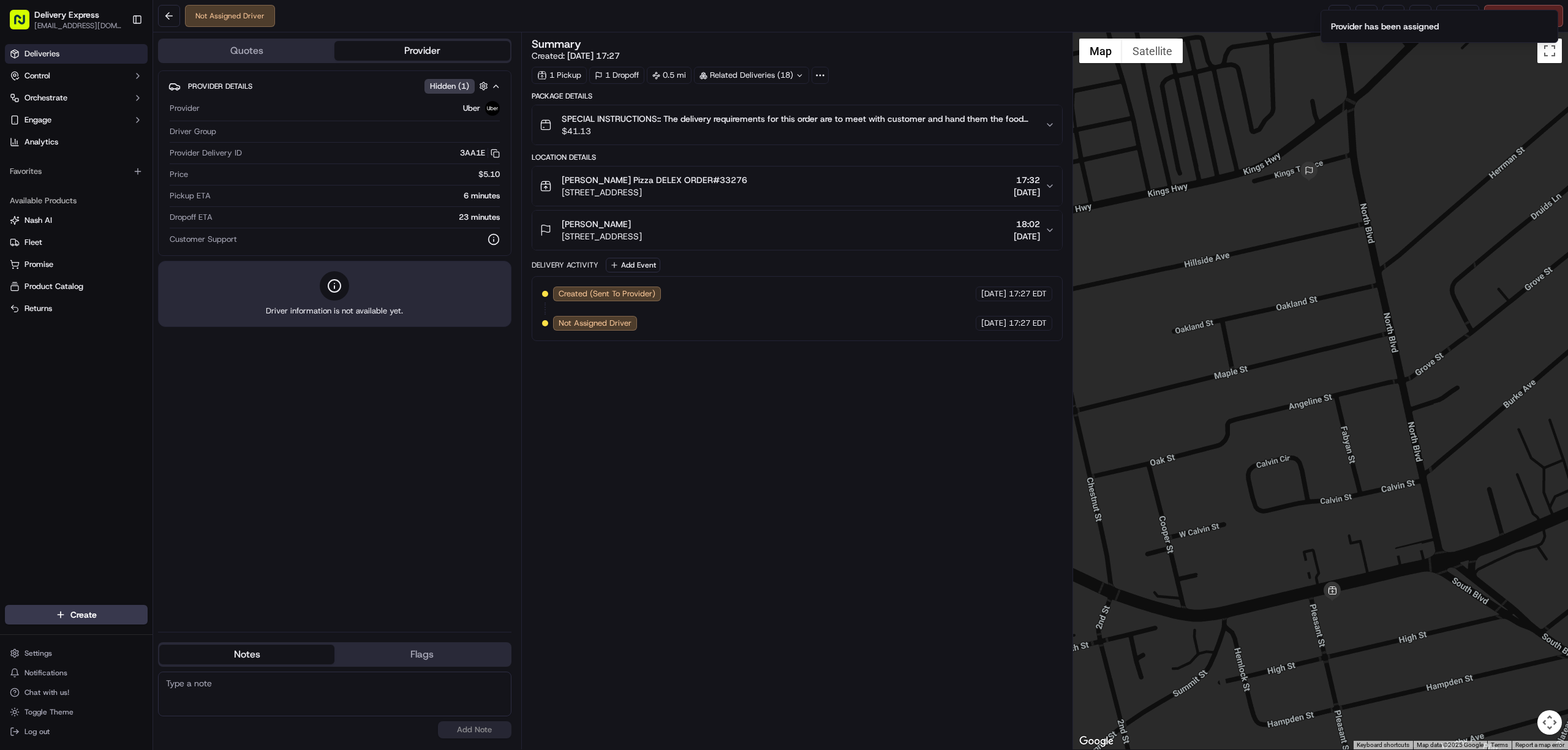
click at [54, 52] on span "Deliveries" at bounding box center [41, 54] width 35 height 11
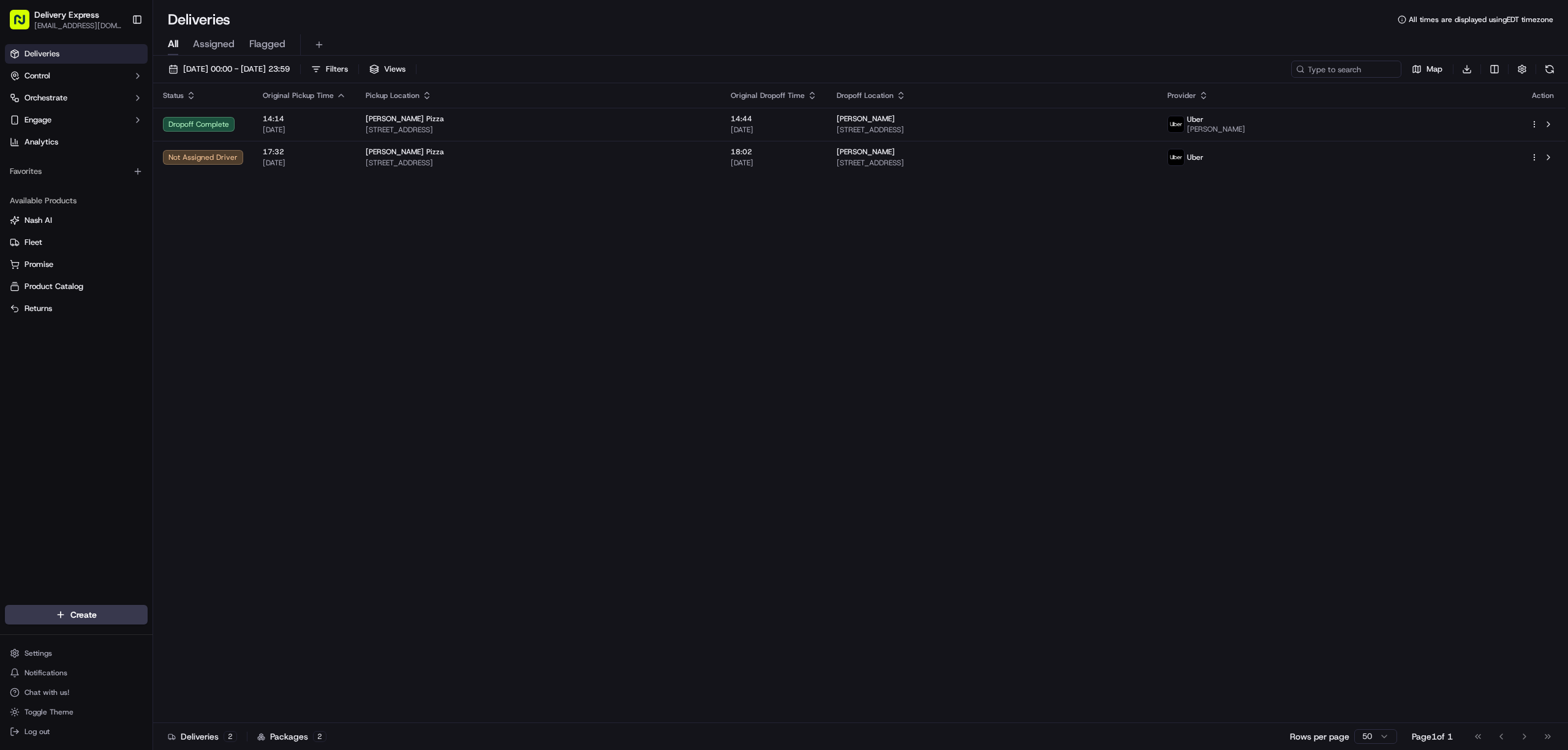
click at [644, 179] on div "Status Original Pickup Time Pickup Location Original Dropoff Time Dropoff Locat…" at bounding box center [859, 403] width 1412 height 640
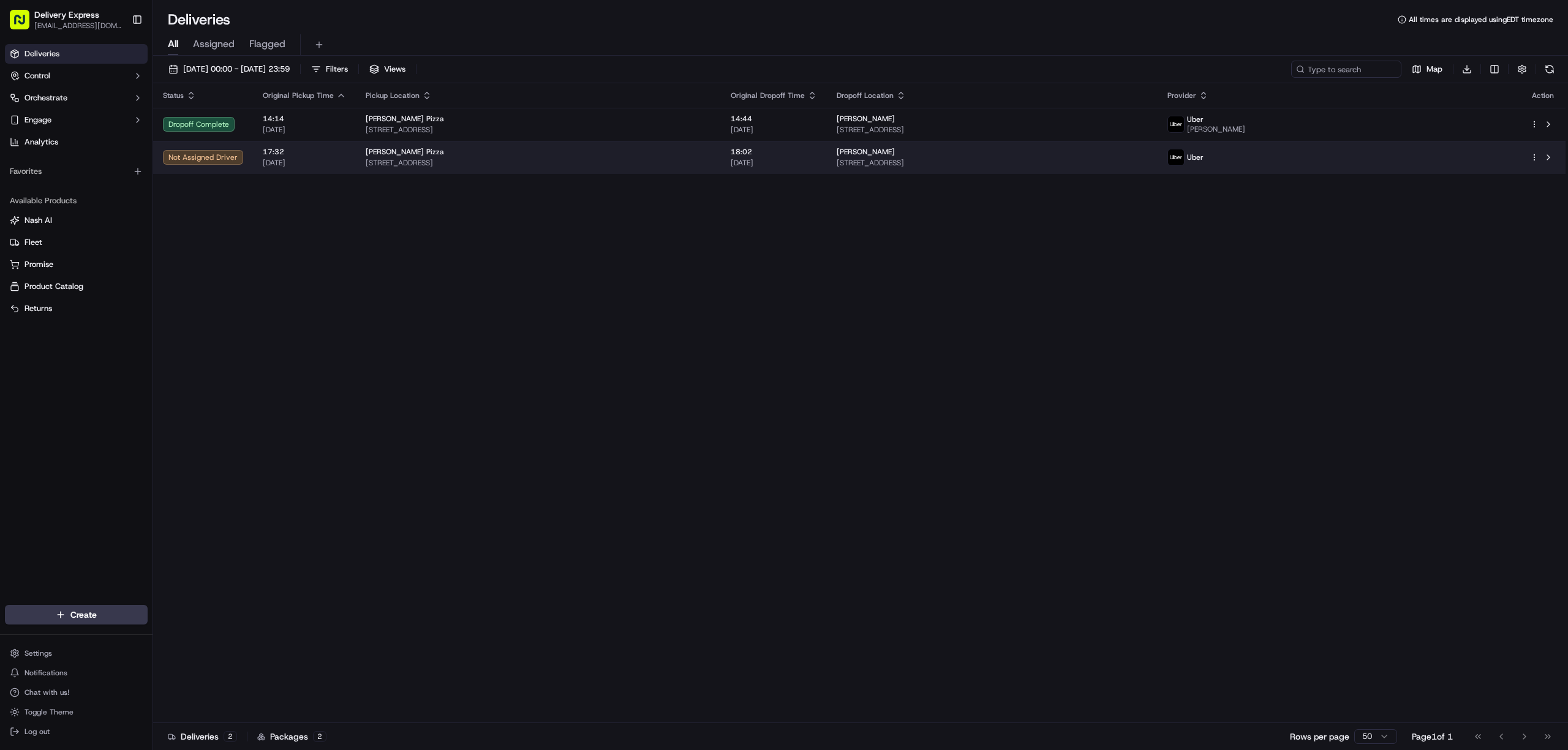
click at [655, 164] on span "[STREET_ADDRESS]" at bounding box center [538, 162] width 345 height 10
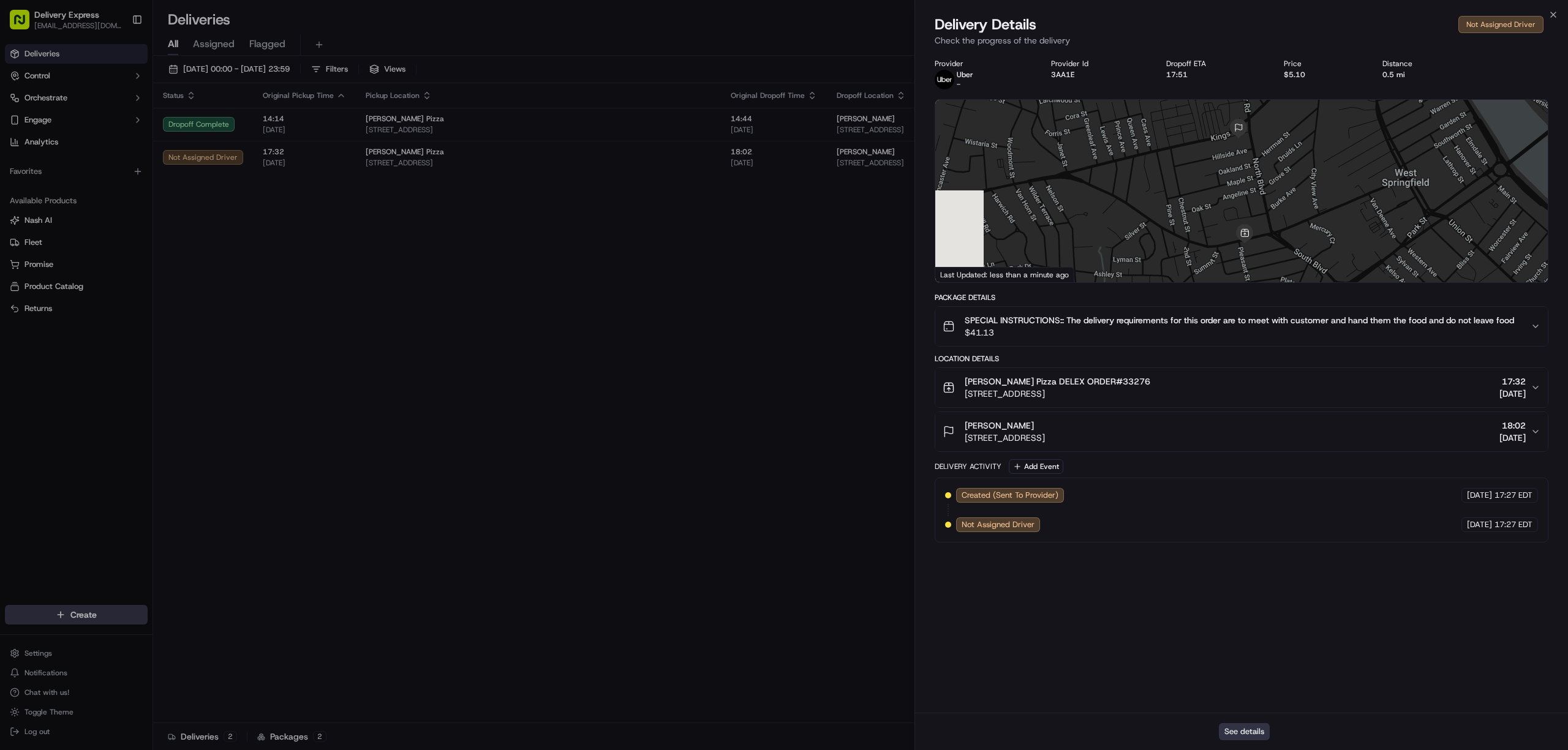
click at [1241, 729] on button "See details" at bounding box center [1244, 732] width 51 height 17
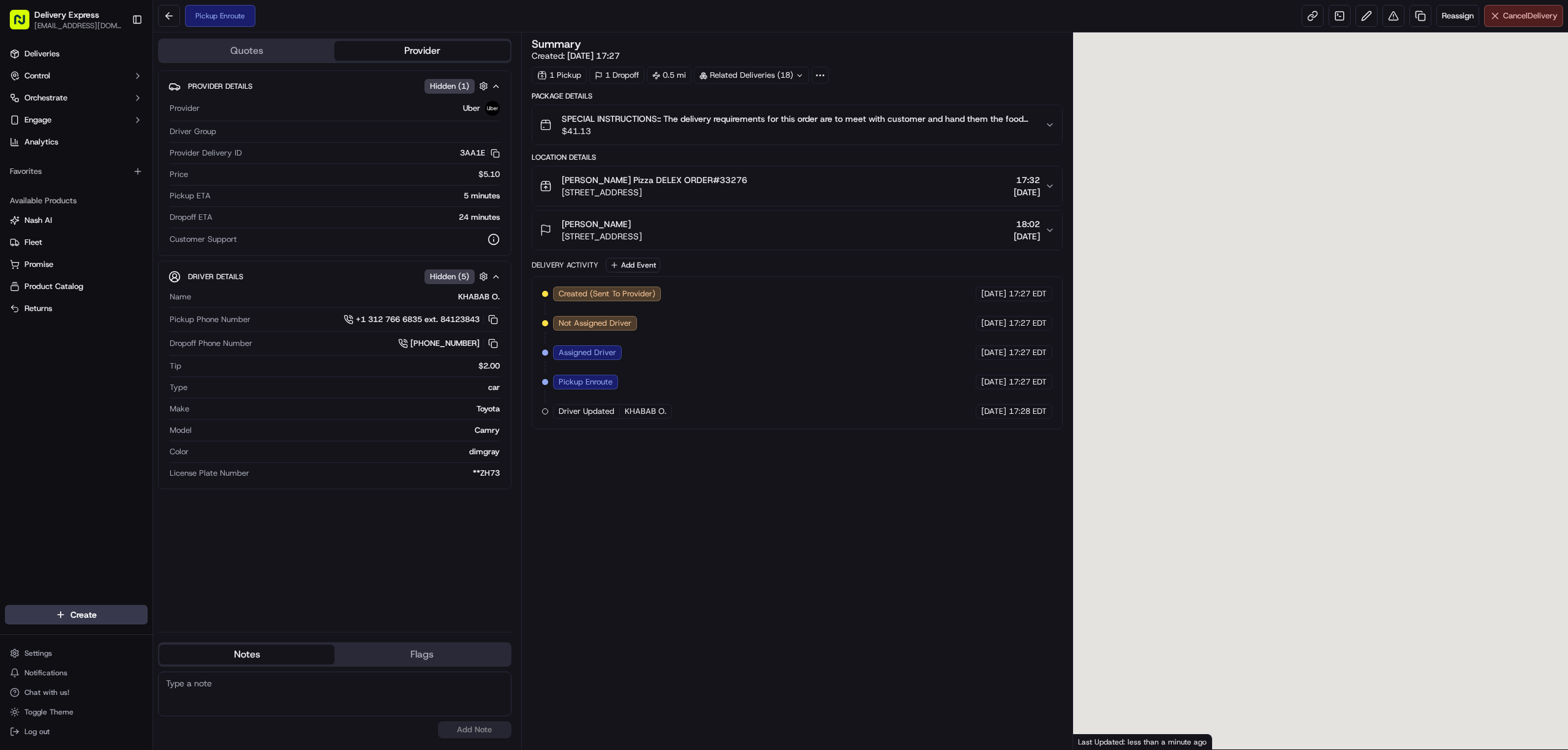
click at [1517, 13] on span "Cancel Delivery" at bounding box center [1531, 16] width 54 height 11
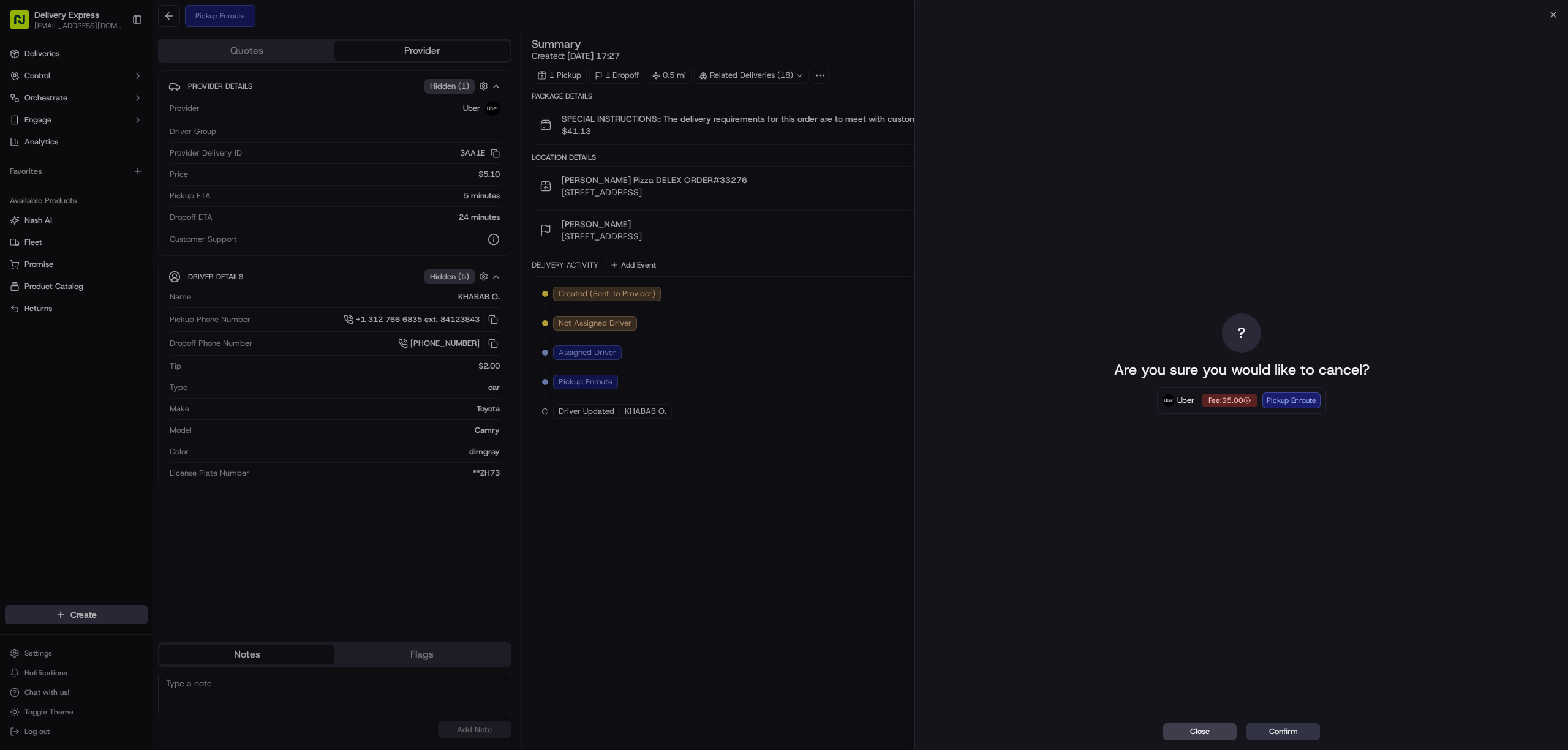
click at [1277, 738] on button "Confirm" at bounding box center [1283, 732] width 74 height 17
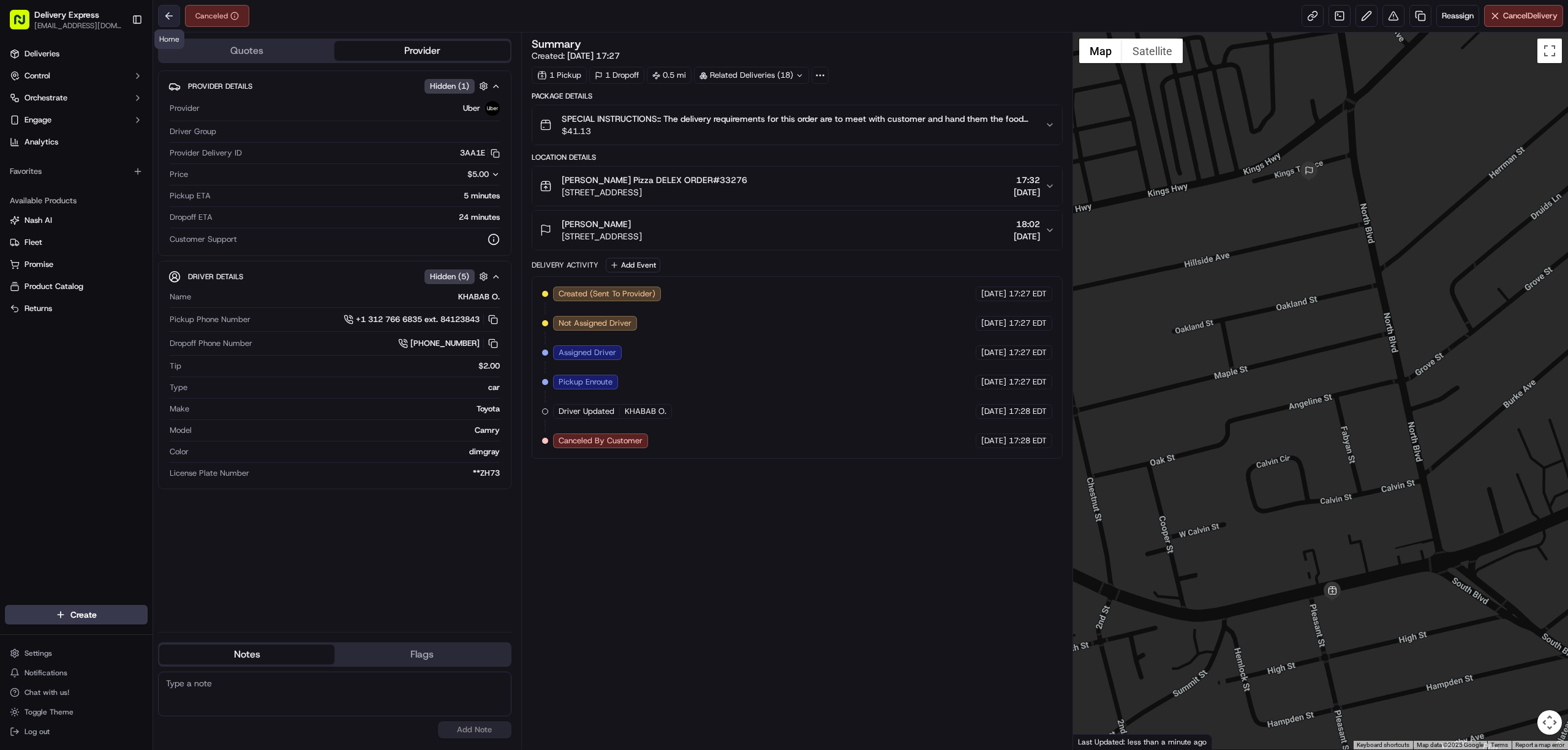
click at [171, 22] on button at bounding box center [169, 16] width 22 height 22
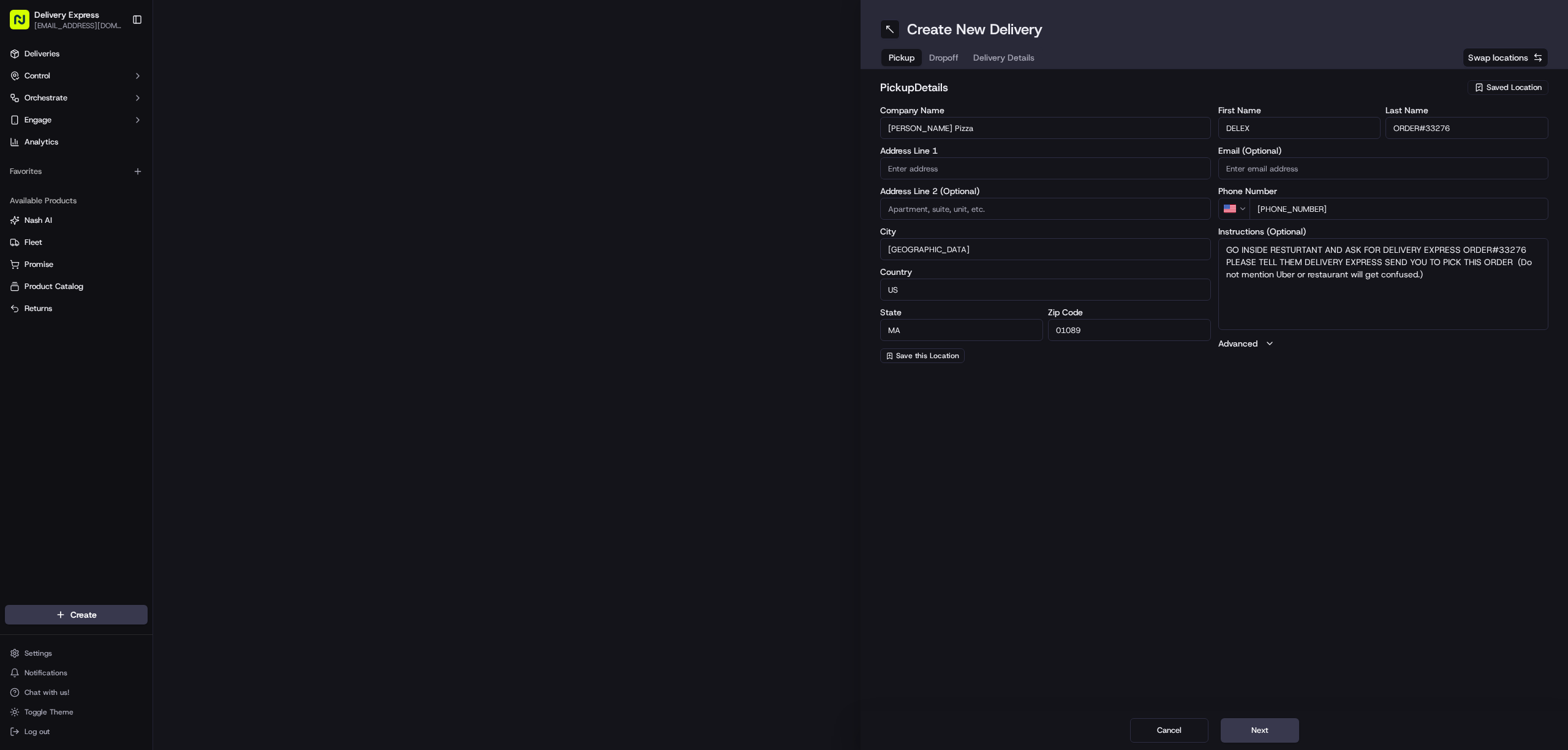
type input "[STREET_ADDRESS]"
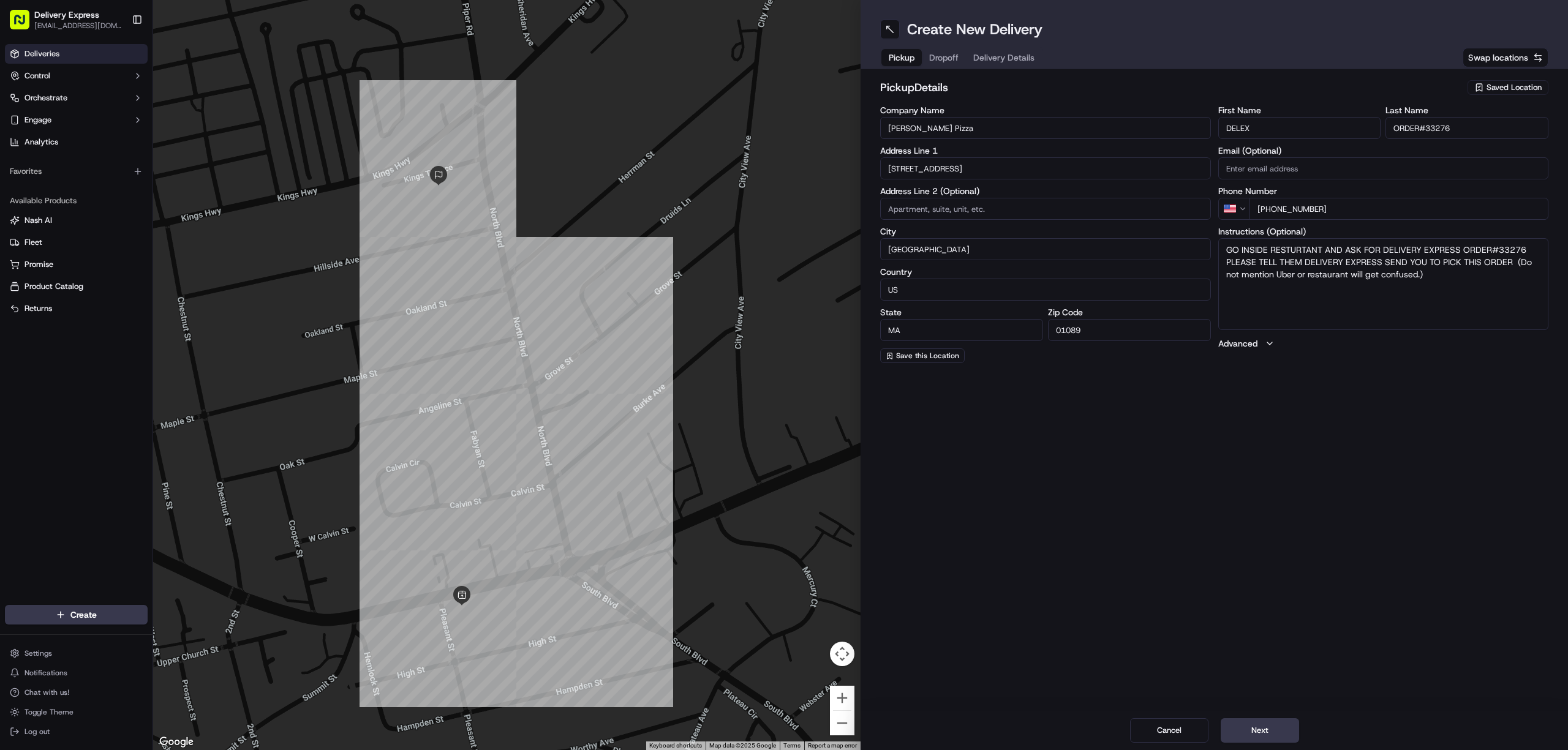
click at [52, 54] on span "Deliveries" at bounding box center [41, 54] width 35 height 11
